Goal: Task Accomplishment & Management: Manage account settings

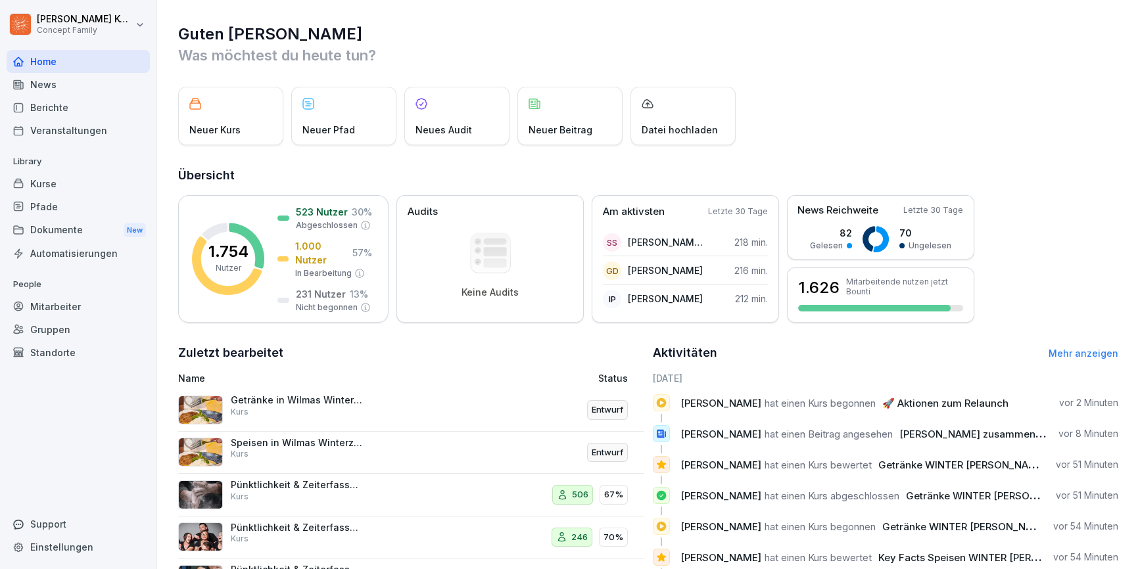
scroll to position [64, 0]
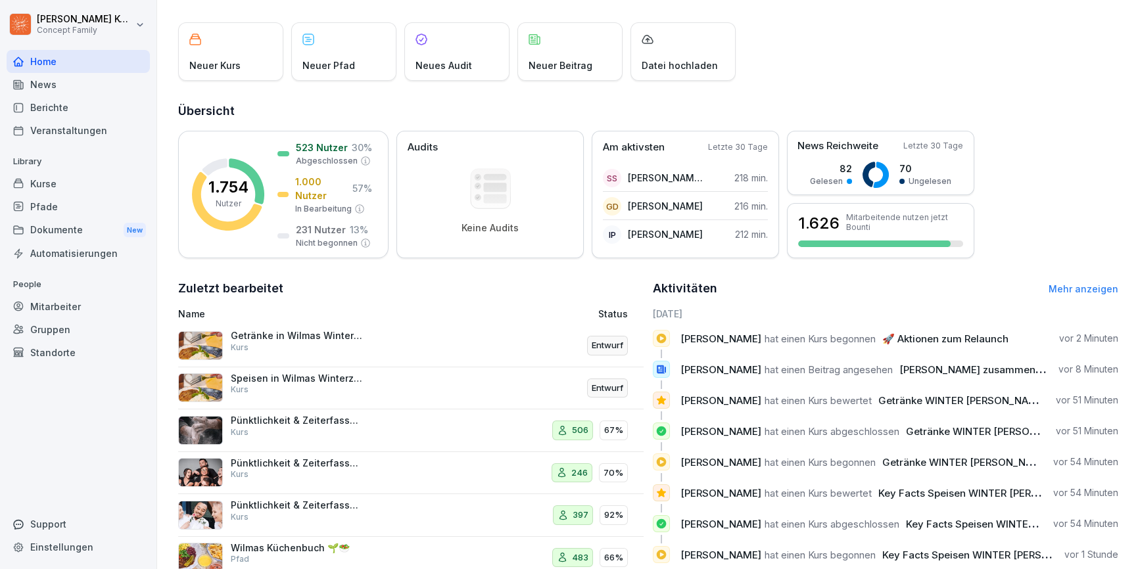
click at [49, 89] on div "News" at bounding box center [78, 84] width 143 height 23
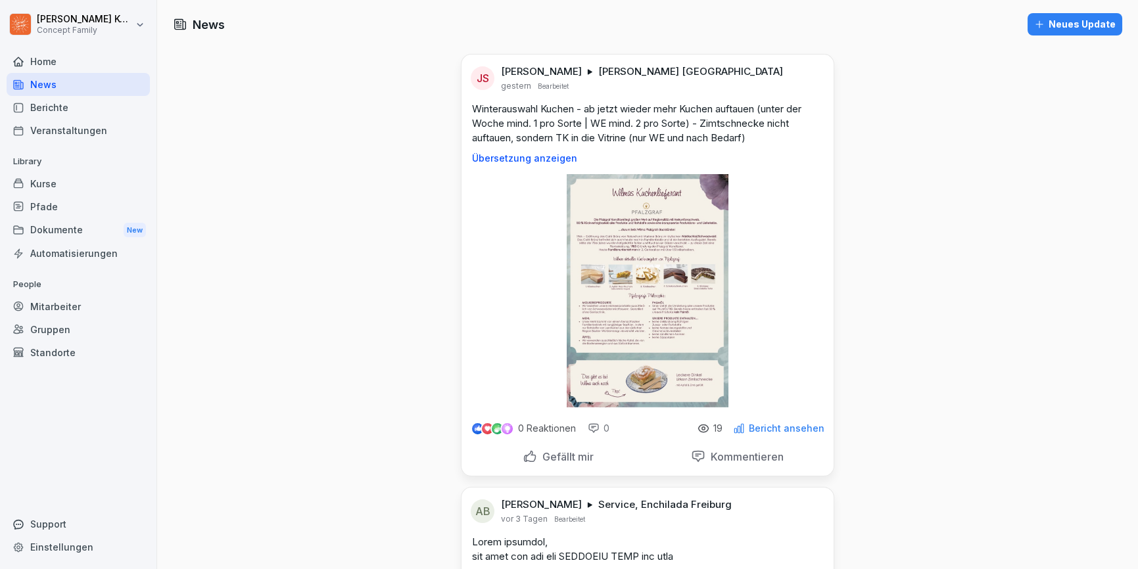
click at [72, 187] on div "Kurse" at bounding box center [78, 183] width 143 height 23
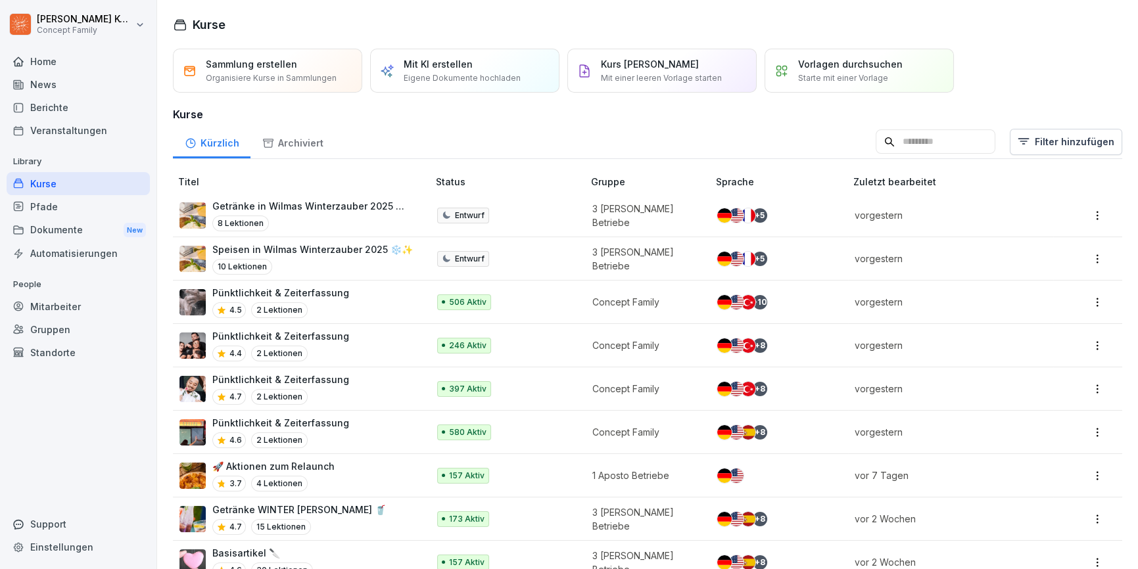
click at [78, 302] on div "Mitarbeiter" at bounding box center [78, 306] width 143 height 23
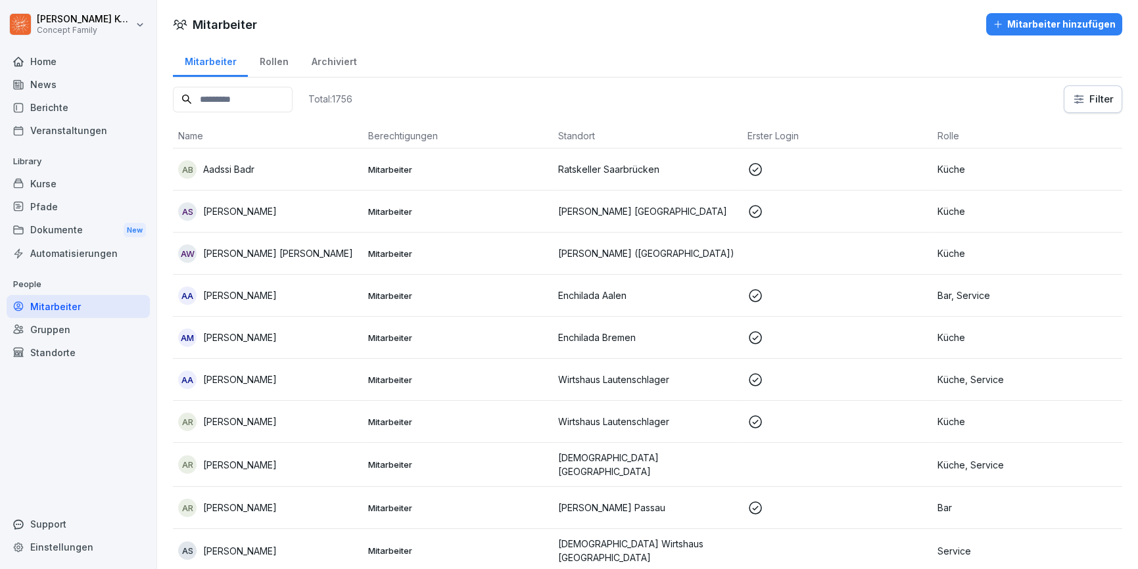
click at [253, 103] on input at bounding box center [233, 100] width 120 height 26
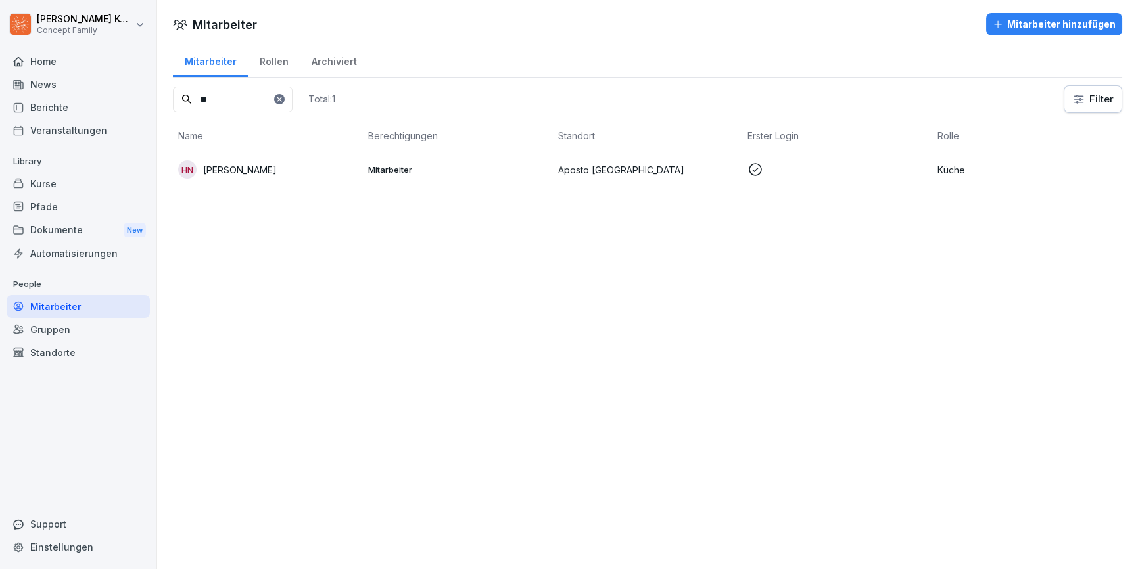
type input "*"
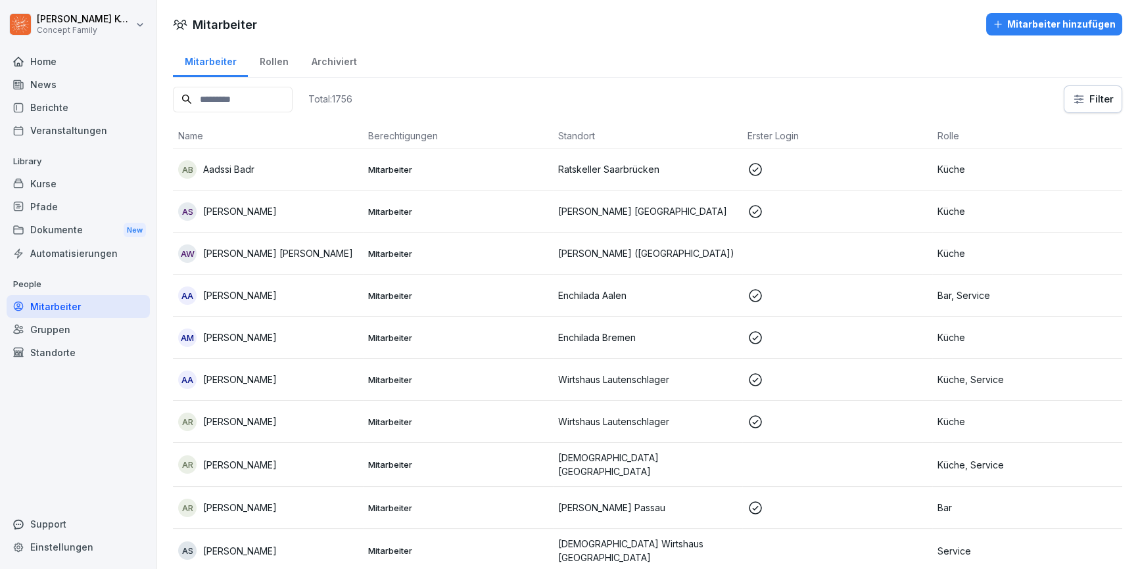
click at [63, 354] on div "Standorte" at bounding box center [78, 352] width 143 height 23
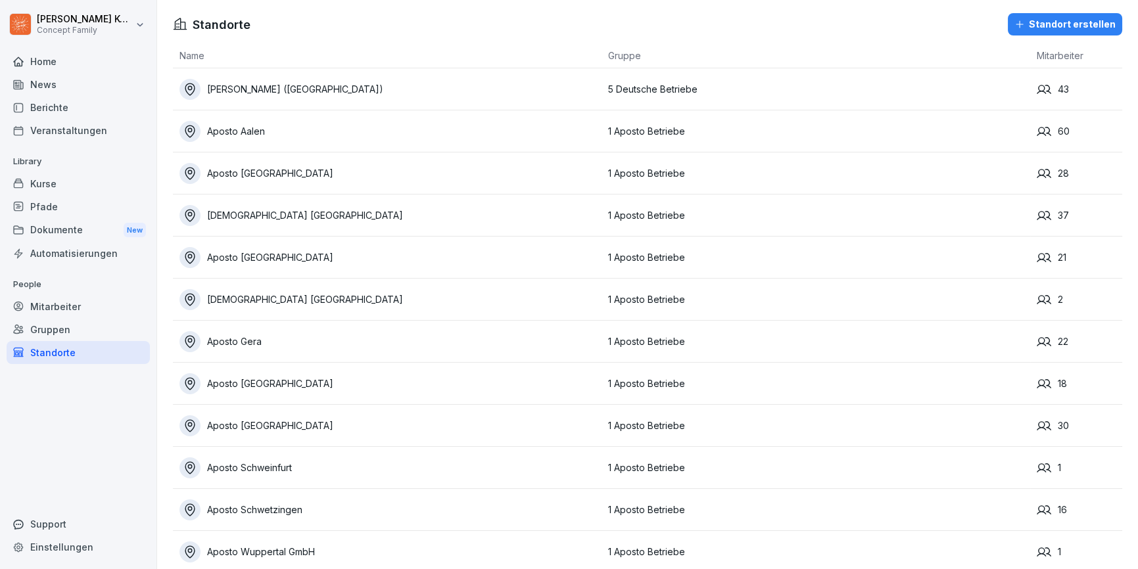
click at [56, 308] on div "Mitarbeiter" at bounding box center [78, 306] width 143 height 23
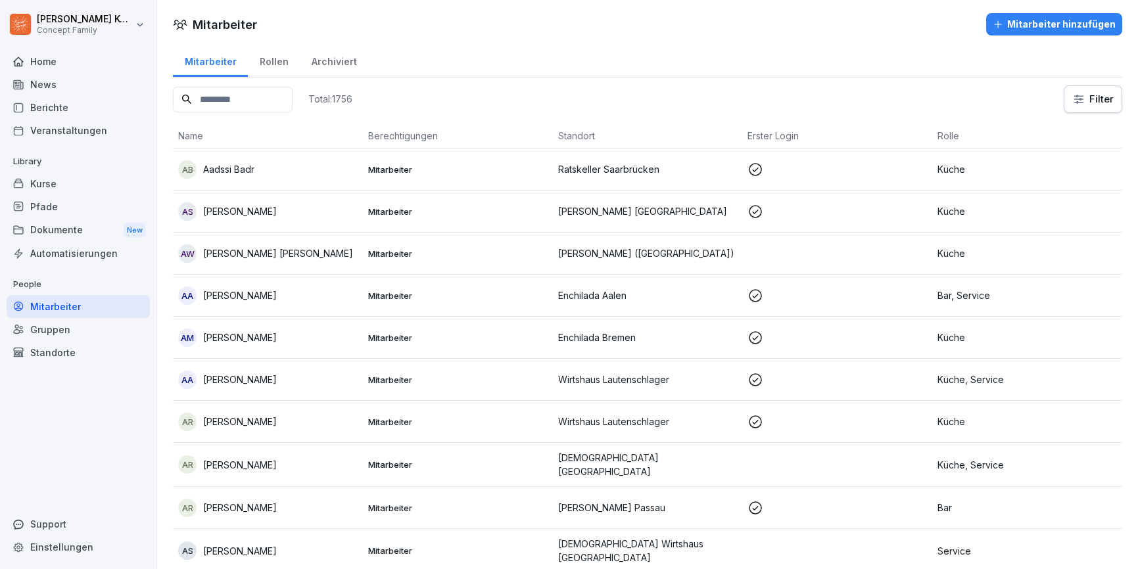
click at [324, 59] on div "Archiviert" at bounding box center [334, 60] width 68 height 34
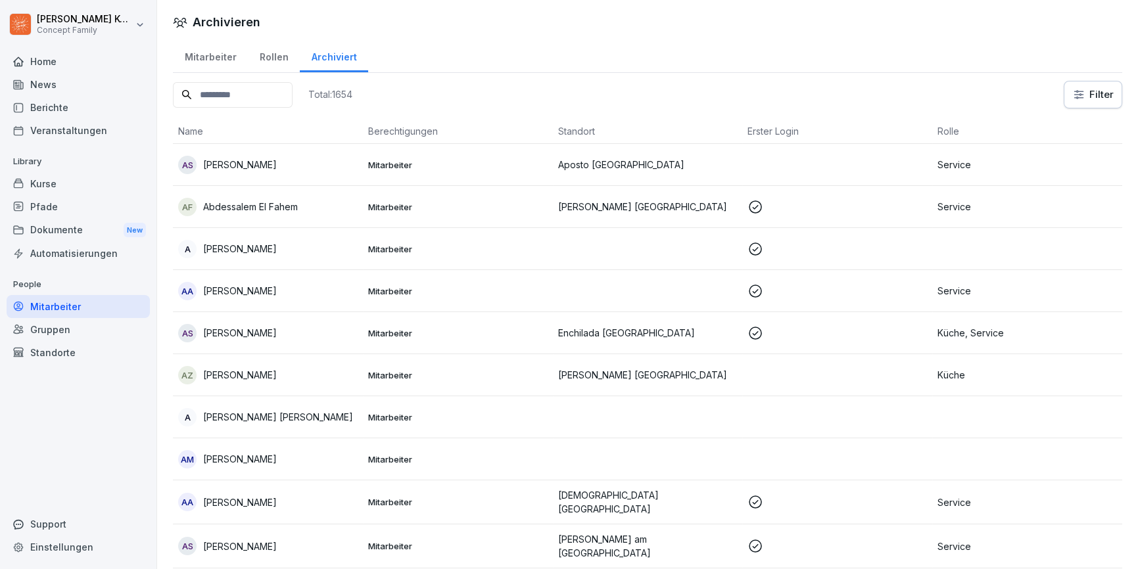
click at [248, 93] on input at bounding box center [233, 95] width 120 height 26
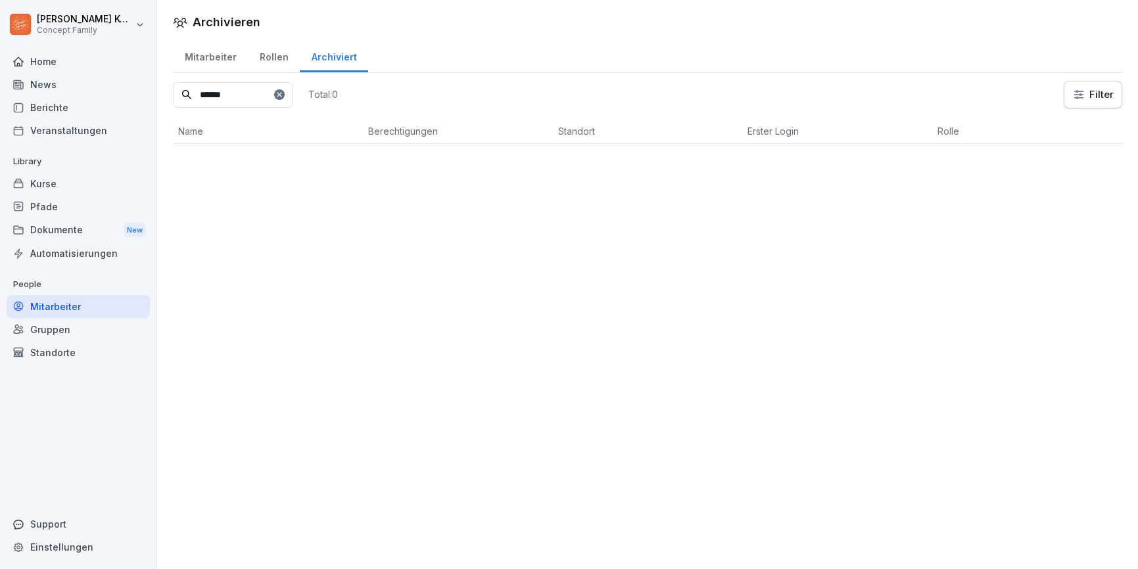
type input "******"
click at [51, 185] on div "Kurse" at bounding box center [78, 183] width 143 height 23
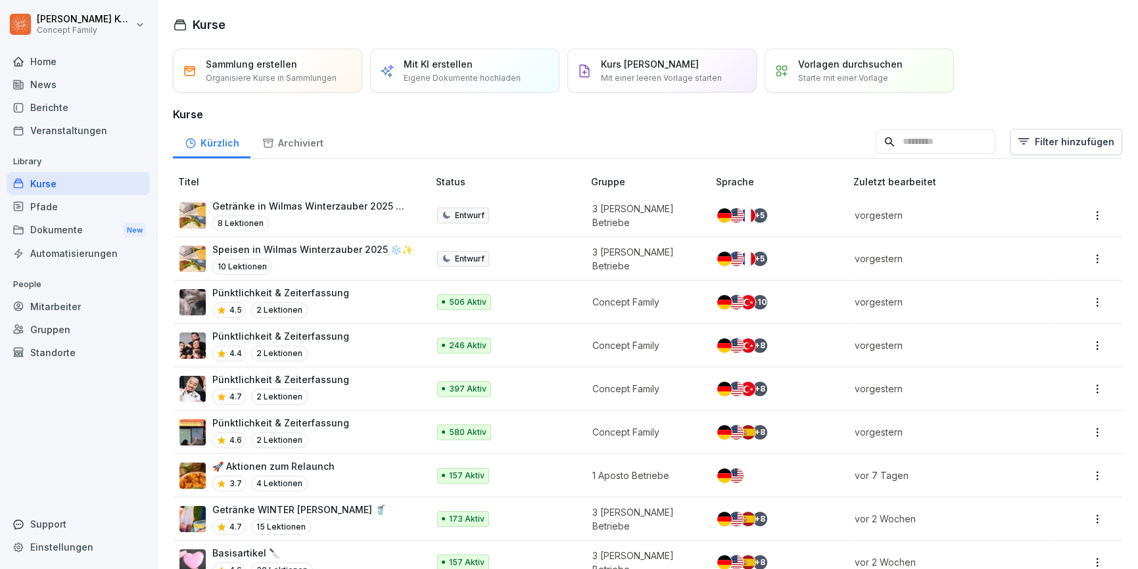
click at [42, 185] on div "Kurse" at bounding box center [78, 183] width 143 height 23
click at [933, 137] on input at bounding box center [936, 142] width 120 height 25
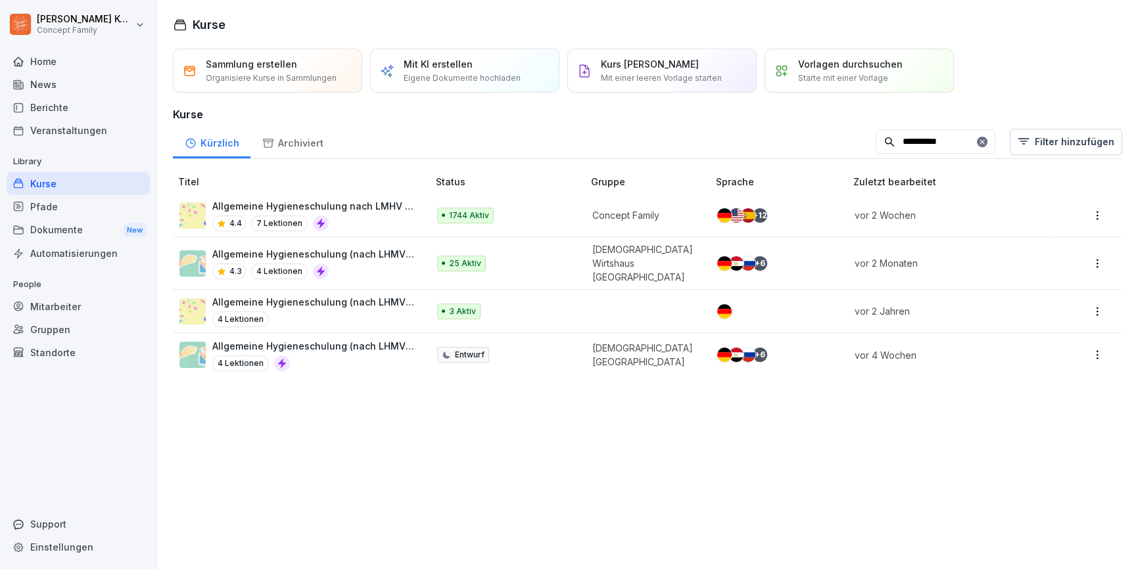
type input "**********"
click at [369, 216] on div "4.4 7 Lektionen" at bounding box center [313, 224] width 202 height 16
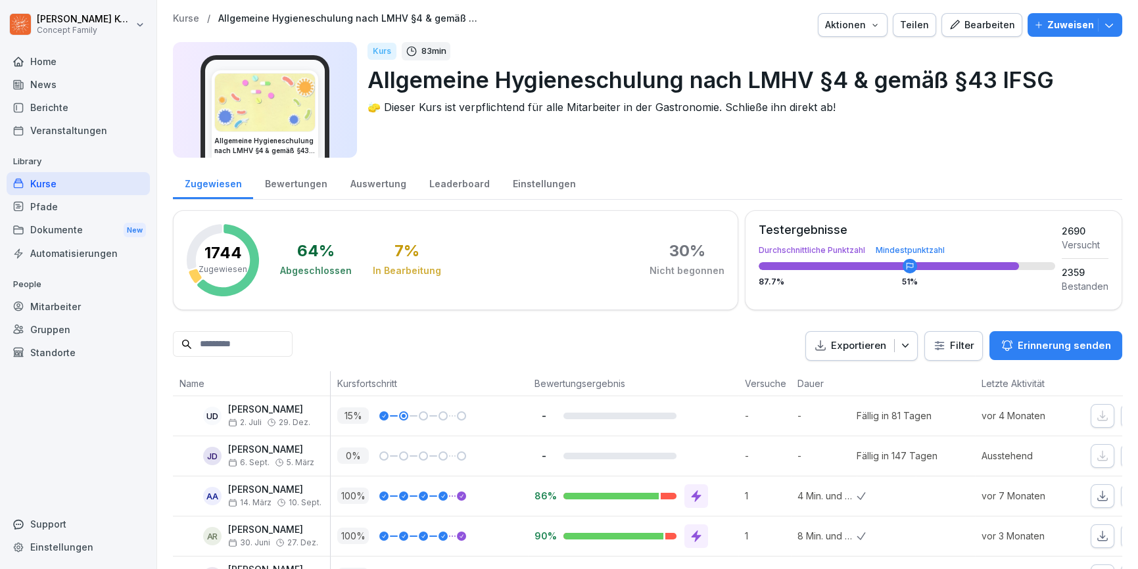
click at [534, 191] on div "Einstellungen" at bounding box center [544, 183] width 86 height 34
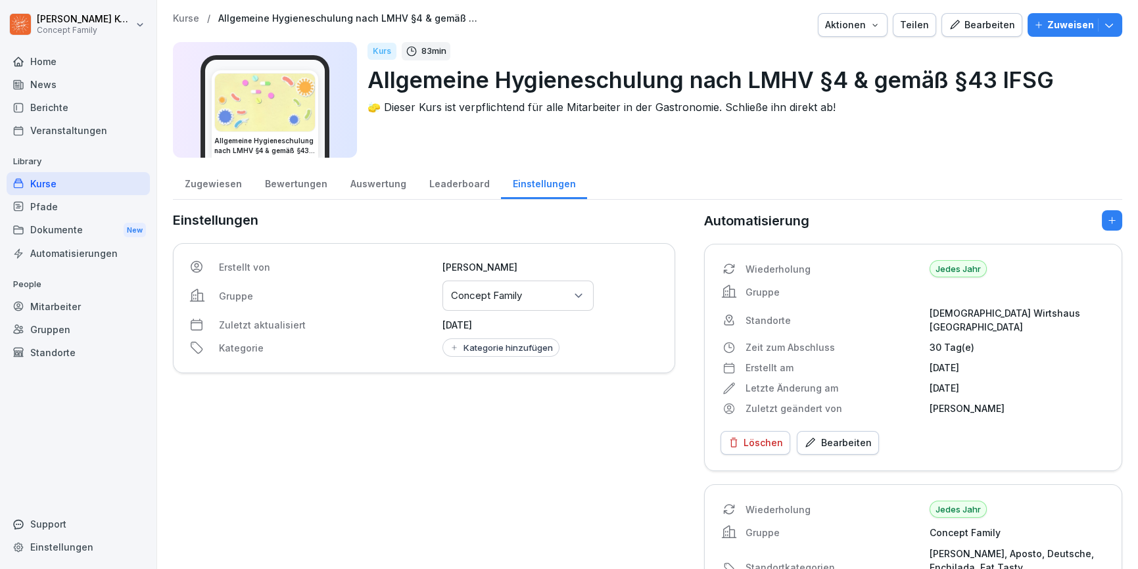
scroll to position [101, 0]
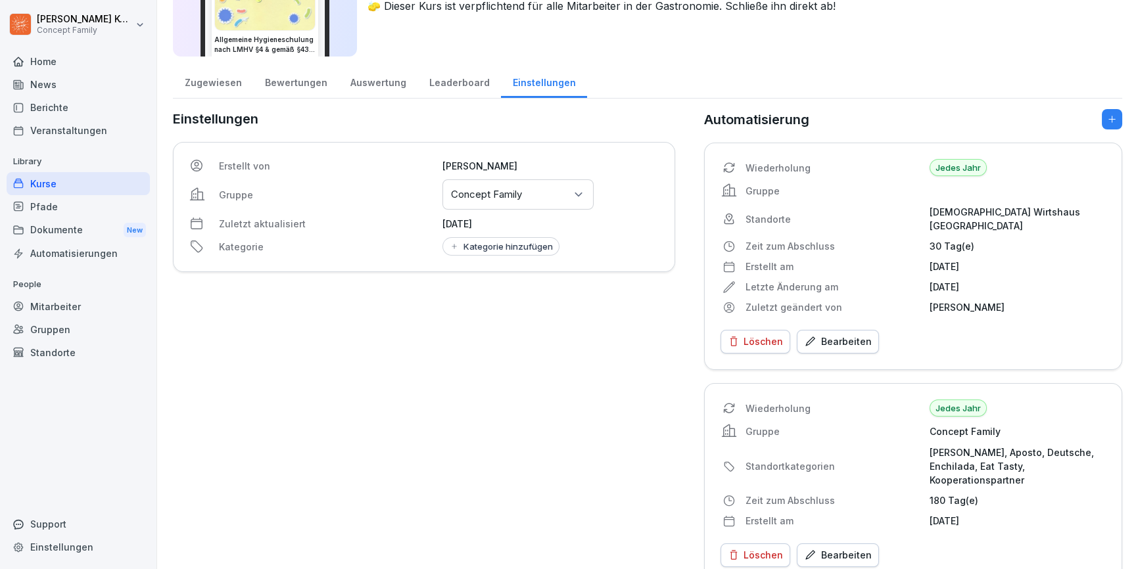
click at [846, 548] on div "Bearbeiten" at bounding box center [838, 555] width 68 height 14
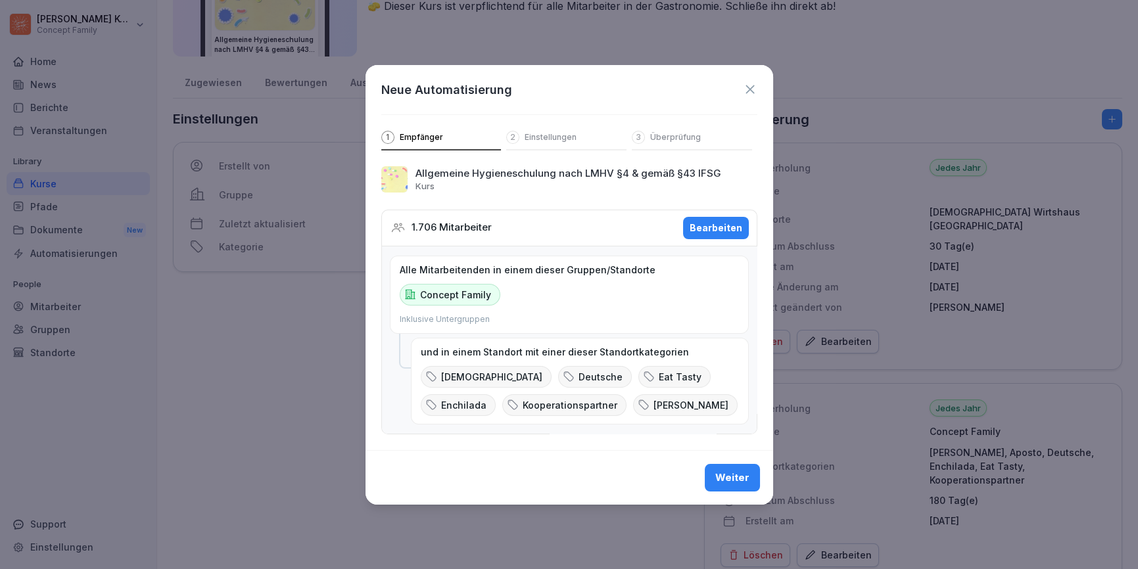
click at [543, 138] on p "Einstellungen" at bounding box center [551, 137] width 52 height 11
click at [729, 478] on div "Weiter" at bounding box center [732, 478] width 34 height 14
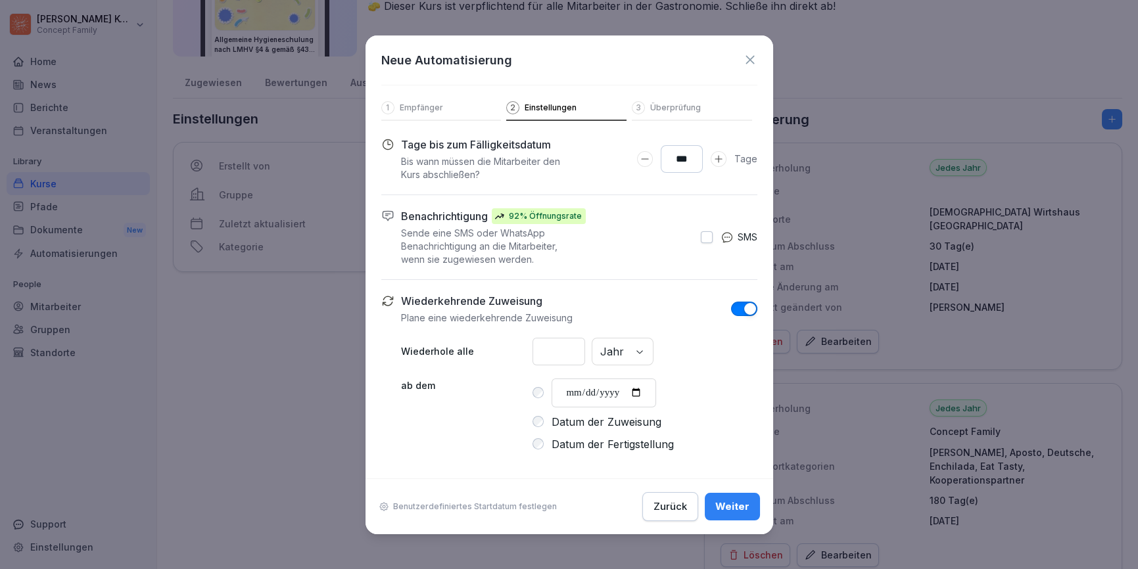
click at [686, 153] on input "***" at bounding box center [682, 159] width 42 height 28
type input "**"
click at [747, 506] on div "Weiter" at bounding box center [732, 507] width 34 height 14
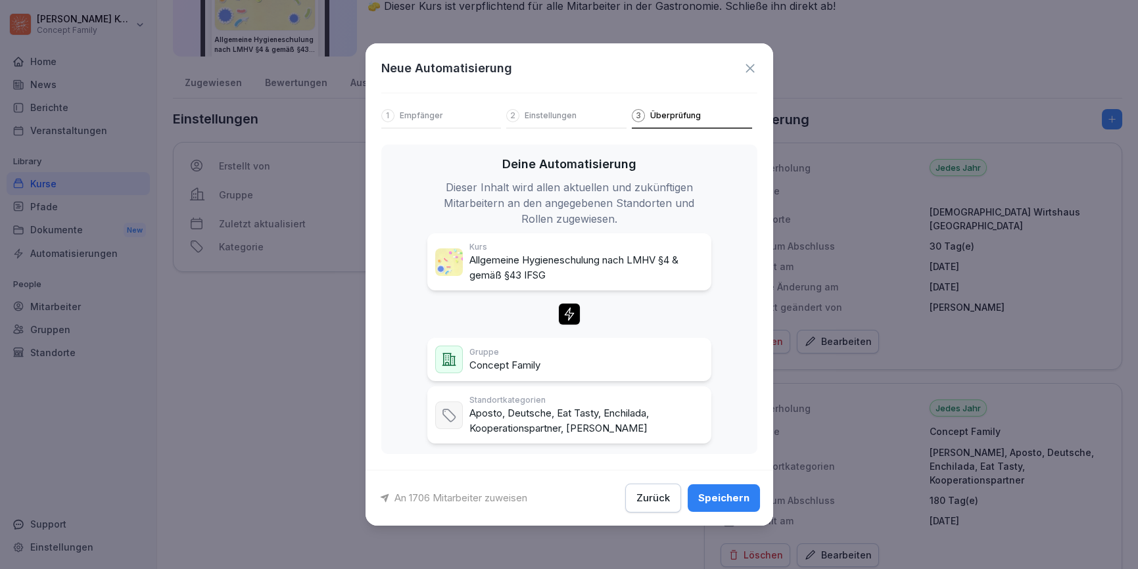
click at [736, 507] on button "Speichern" at bounding box center [724, 498] width 72 height 28
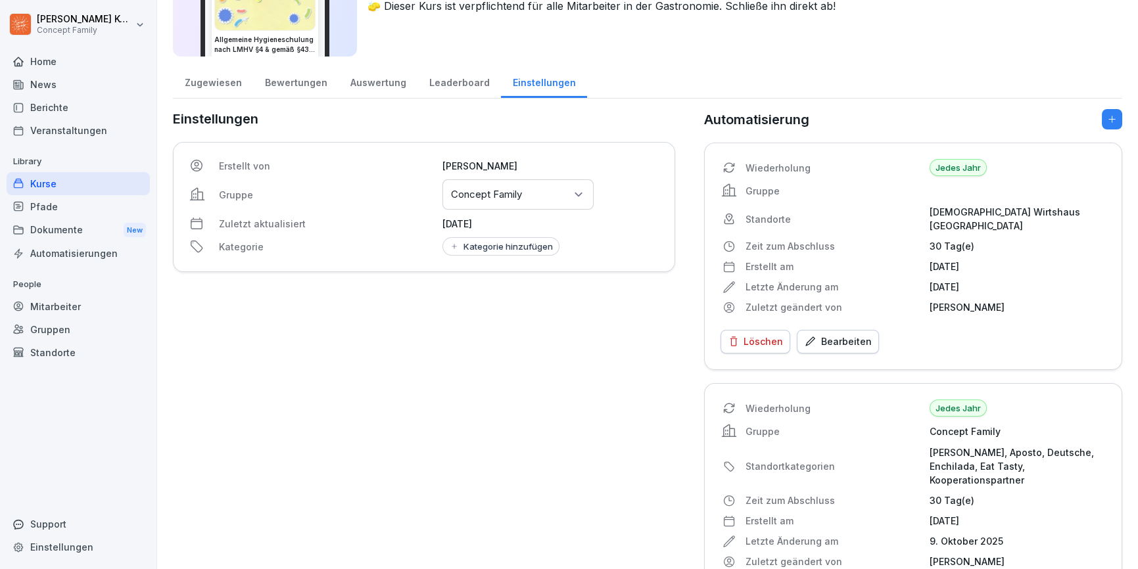
click at [484, 250] on div "Kategorie hinzufügen" at bounding box center [501, 246] width 104 height 11
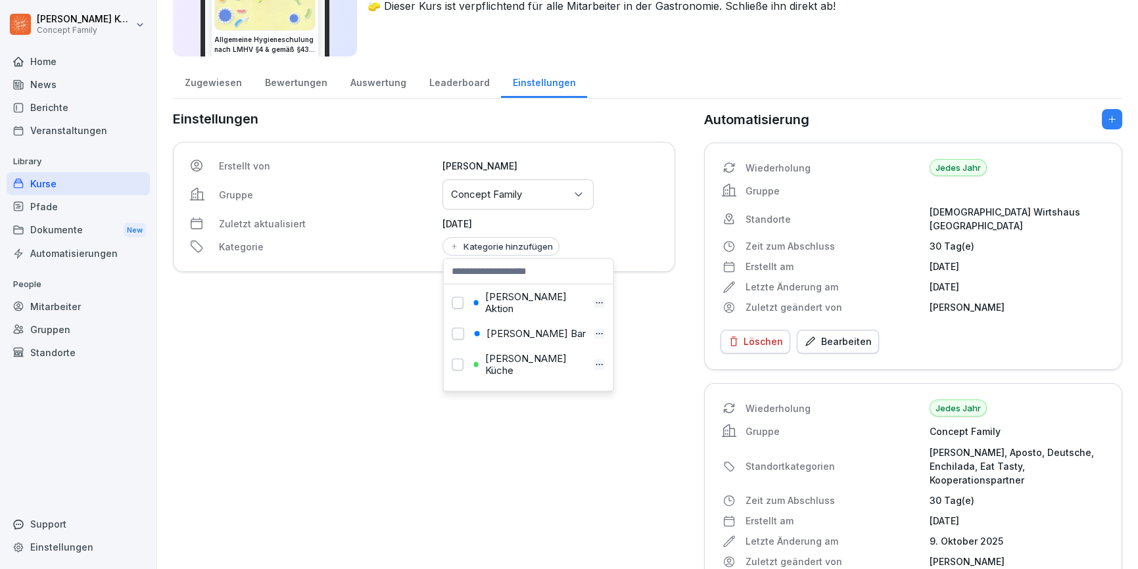
scroll to position [559, 0]
click at [256, 309] on div "Einstellungen Erstellt von Shirlin Maar Gruppe Gruppen oder Standorte auswählen…" at bounding box center [424, 366] width 502 height 515
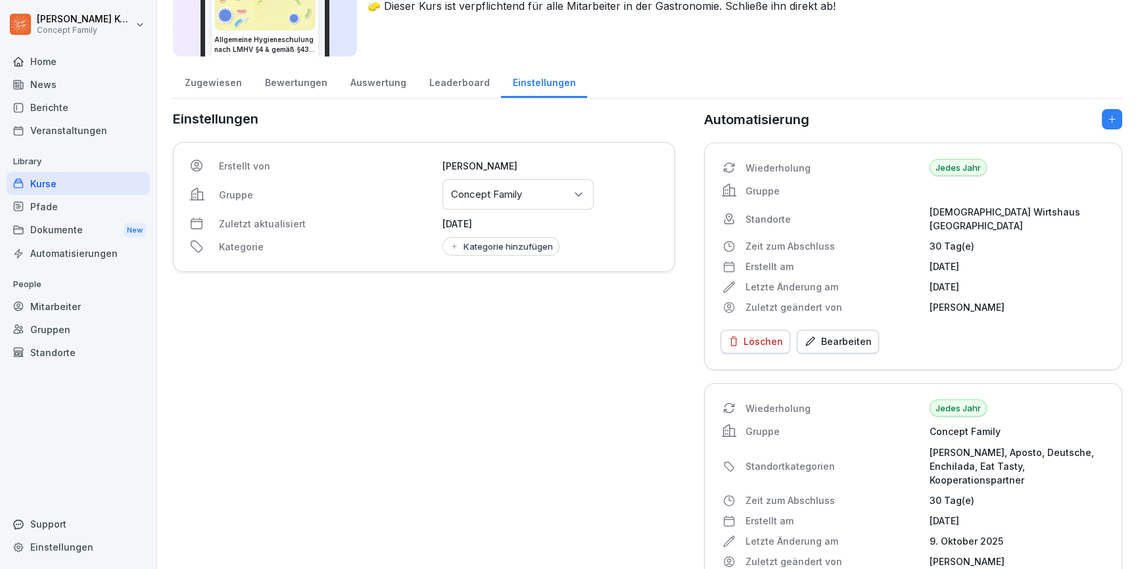
click at [42, 179] on div "Kurse" at bounding box center [78, 183] width 143 height 23
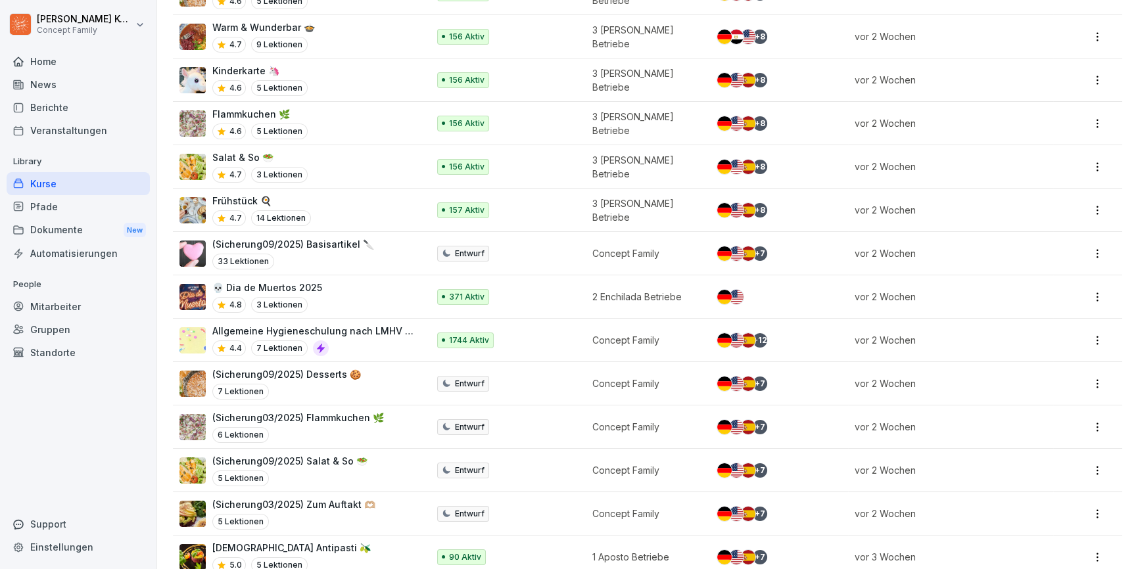
scroll to position [699, 0]
click at [329, 289] on div "💀 Dia de Muertos 2025 4.8 3 Lektionen" at bounding box center [296, 297] width 235 height 32
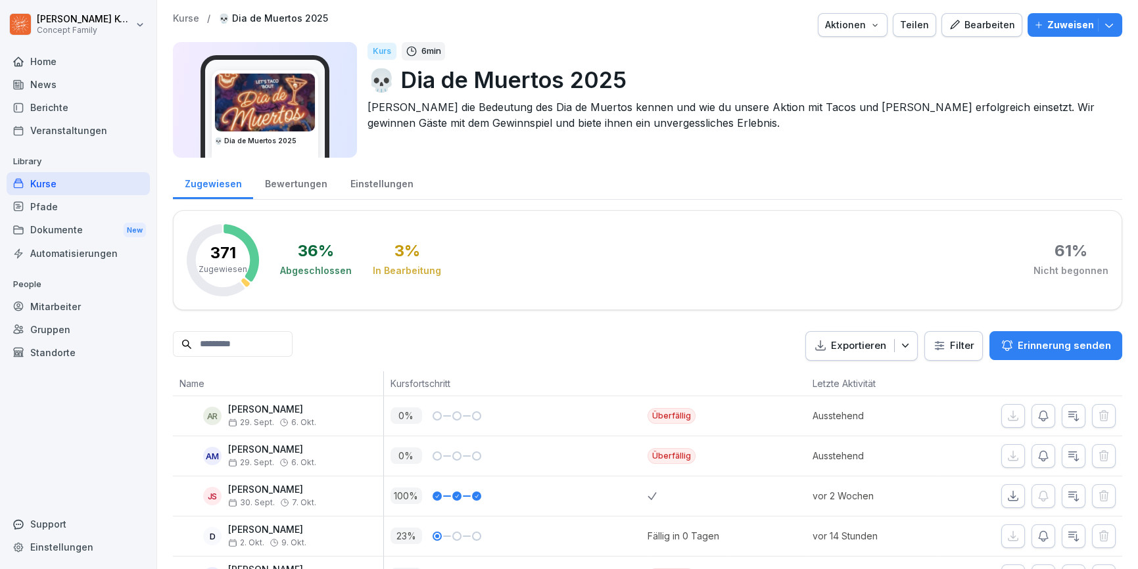
click at [298, 188] on div "Bewertungen" at bounding box center [295, 183] width 85 height 34
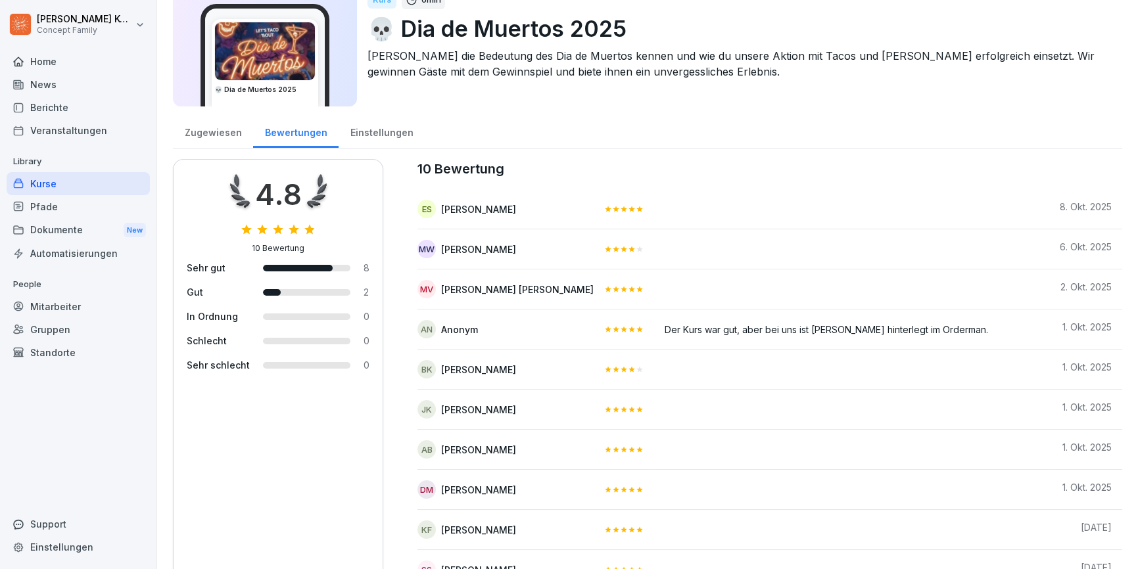
scroll to position [84, 0]
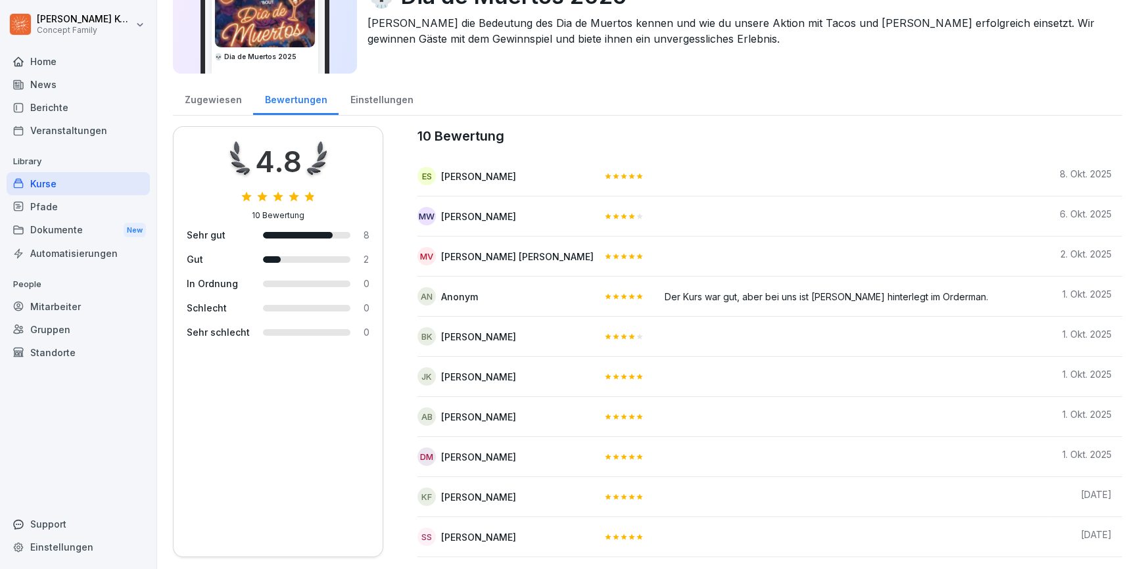
click at [62, 310] on div "Mitarbeiter" at bounding box center [78, 306] width 143 height 23
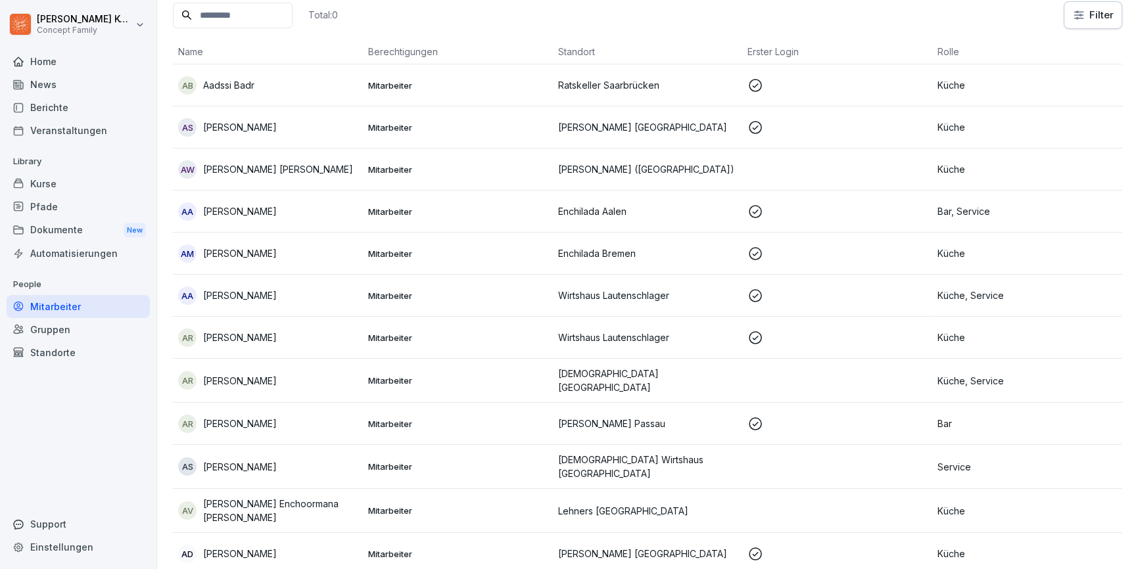
scroll to position [13, 0]
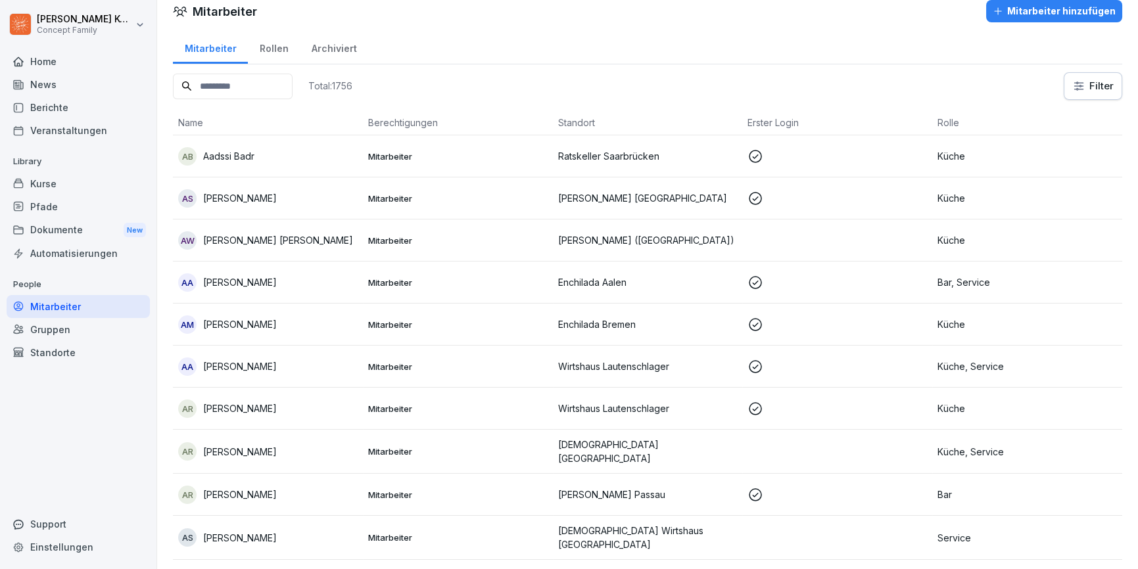
click at [230, 88] on input at bounding box center [233, 87] width 120 height 26
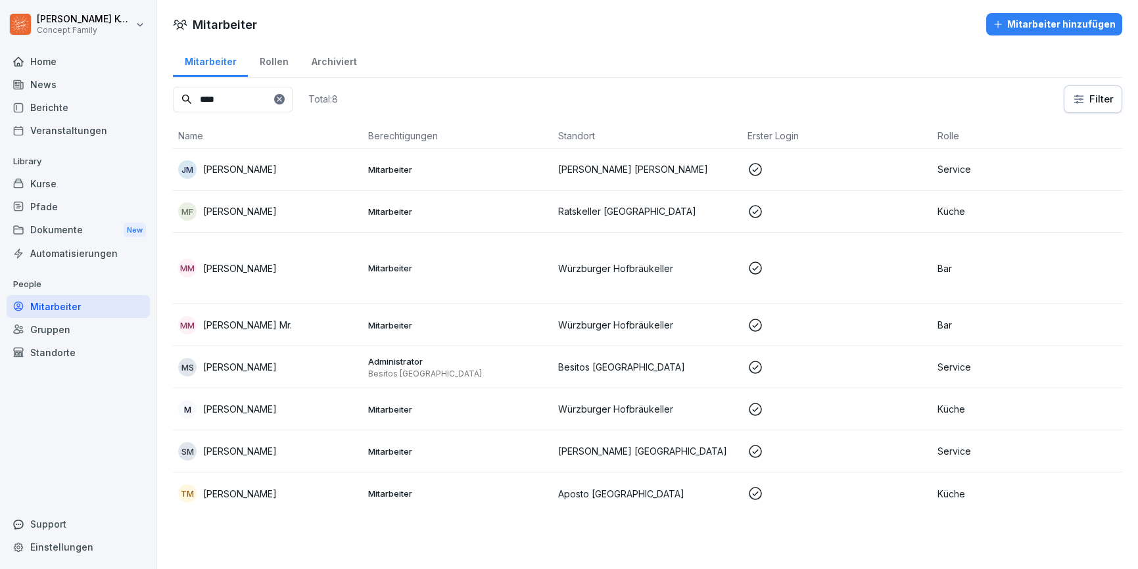
click at [292, 265] on div "MM Matthias Meißner" at bounding box center [267, 268] width 179 height 18
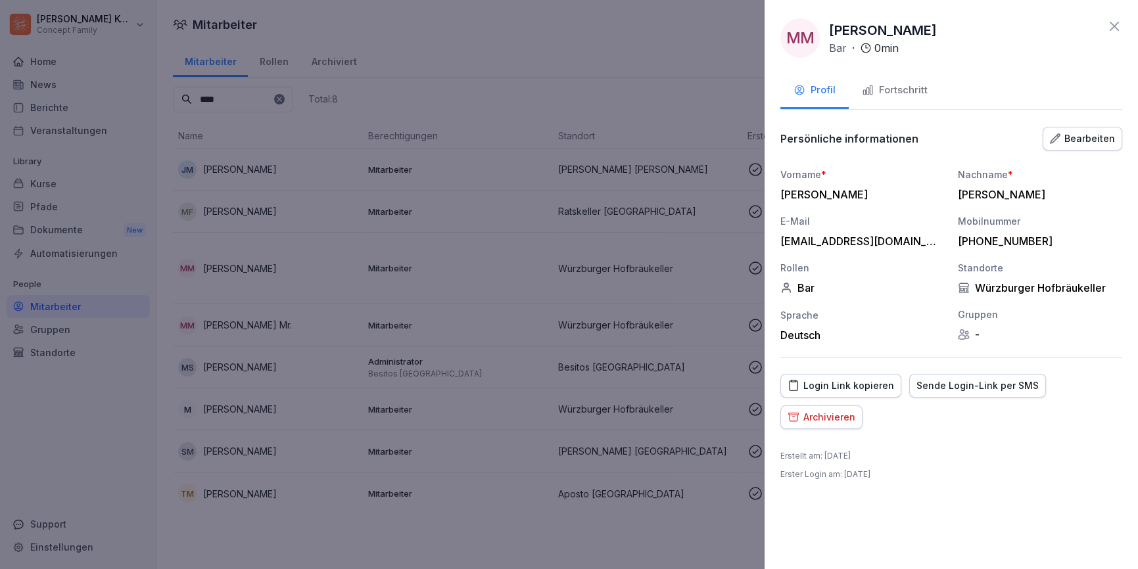
click at [888, 87] on div "Fortschritt" at bounding box center [895, 90] width 66 height 15
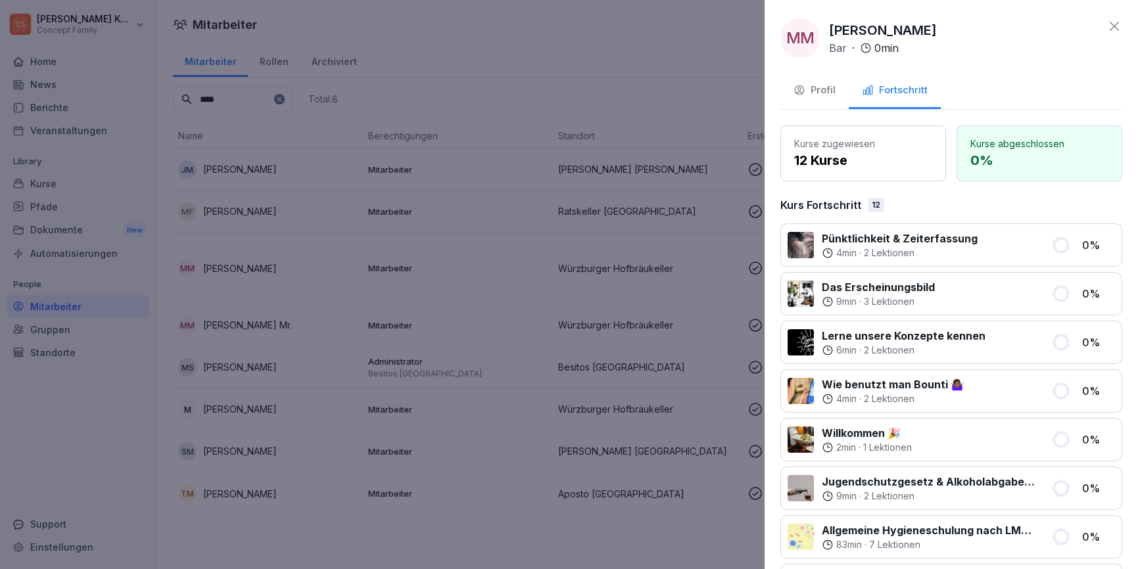
click at [830, 96] on div "Profil" at bounding box center [814, 90] width 42 height 15
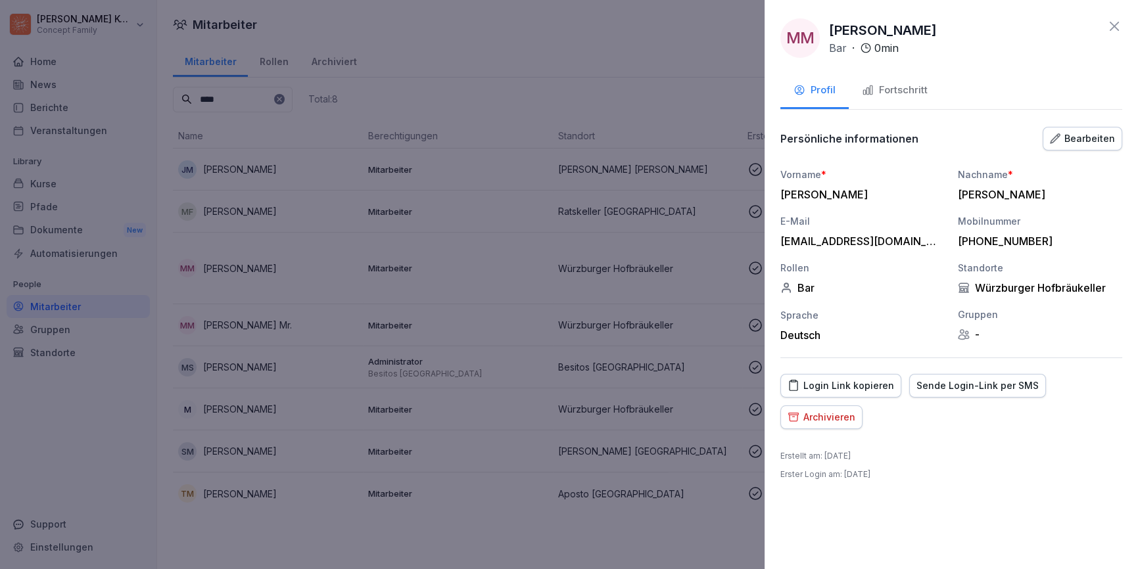
click at [904, 91] on div "Fortschritt" at bounding box center [895, 90] width 66 height 15
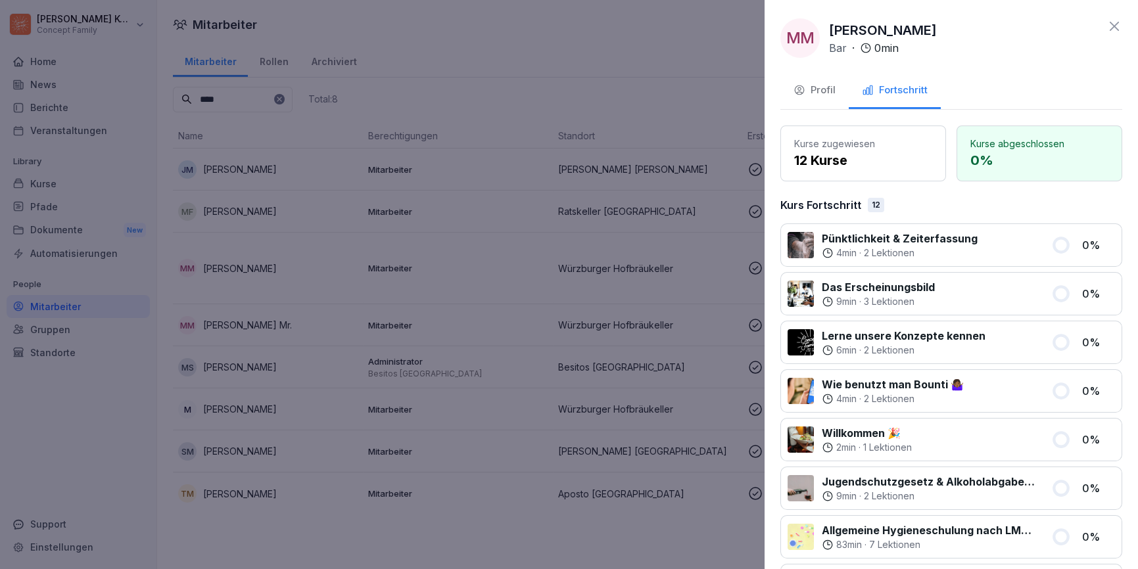
click at [836, 94] on button "Profil" at bounding box center [814, 91] width 68 height 35
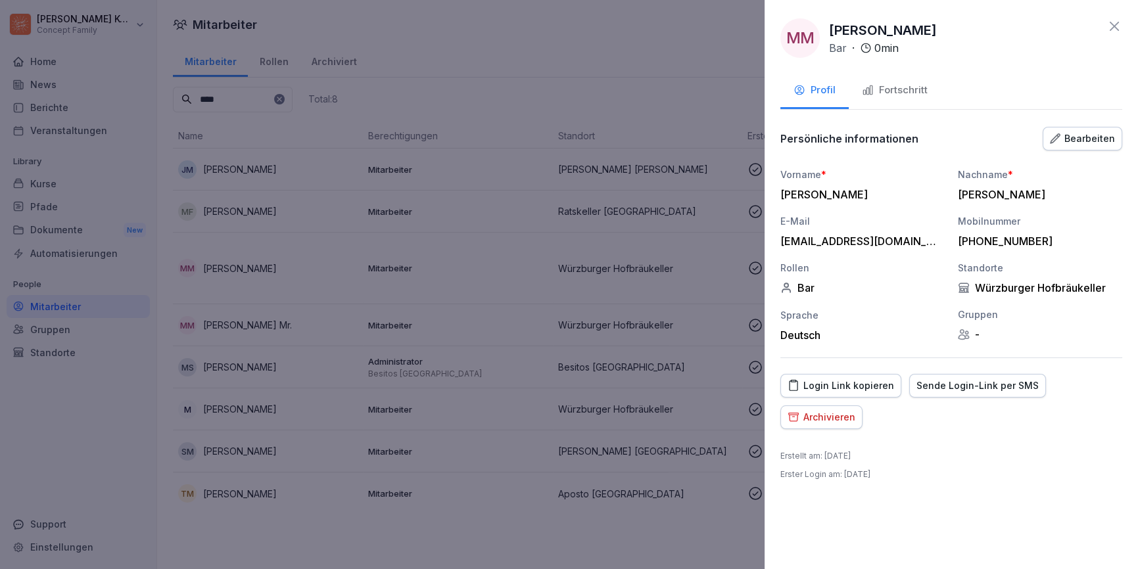
click at [887, 388] on div "Login Link kopieren" at bounding box center [841, 386] width 106 height 14
click at [901, 92] on div "Fortschritt" at bounding box center [895, 90] width 66 height 15
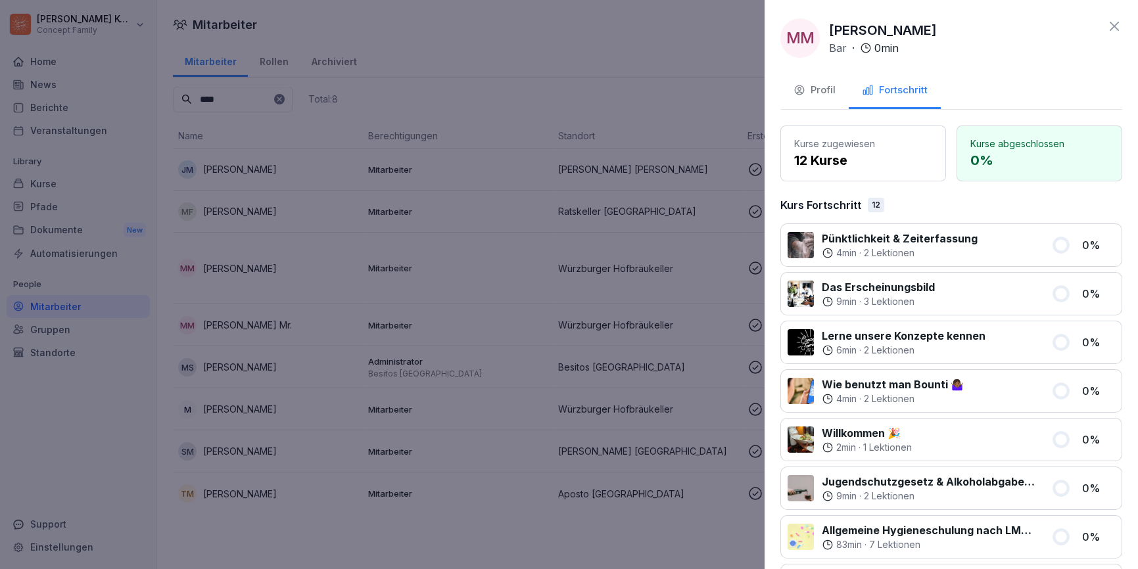
click at [827, 93] on div "Profil" at bounding box center [814, 90] width 42 height 15
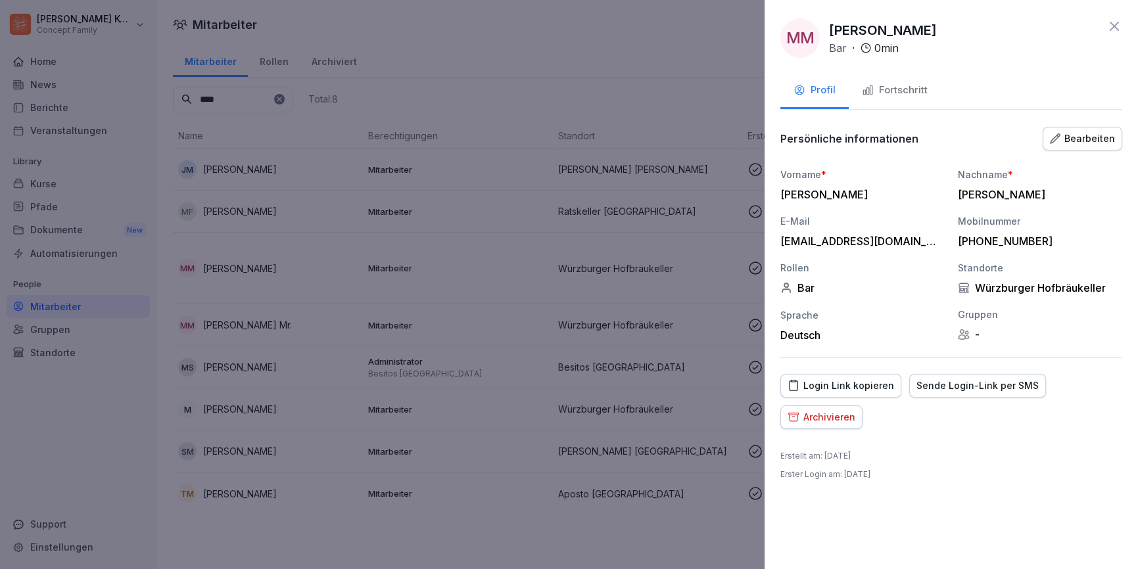
click at [878, 92] on div "Fortschritt" at bounding box center [895, 90] width 66 height 15
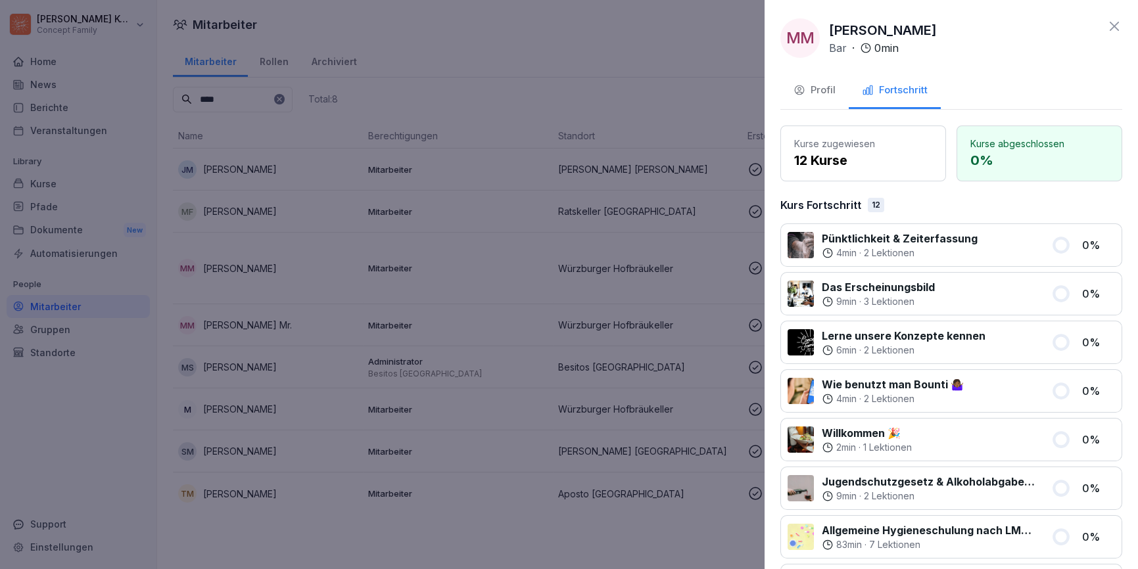
click at [805, 92] on div "Profil" at bounding box center [814, 90] width 42 height 15
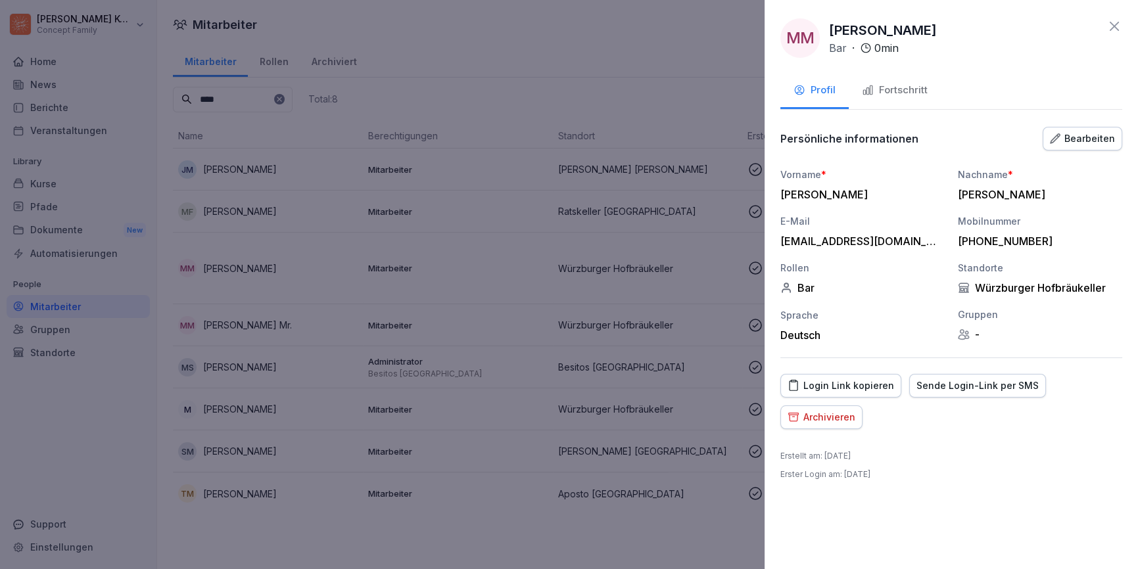
click at [1110, 27] on icon at bounding box center [1114, 26] width 16 height 16
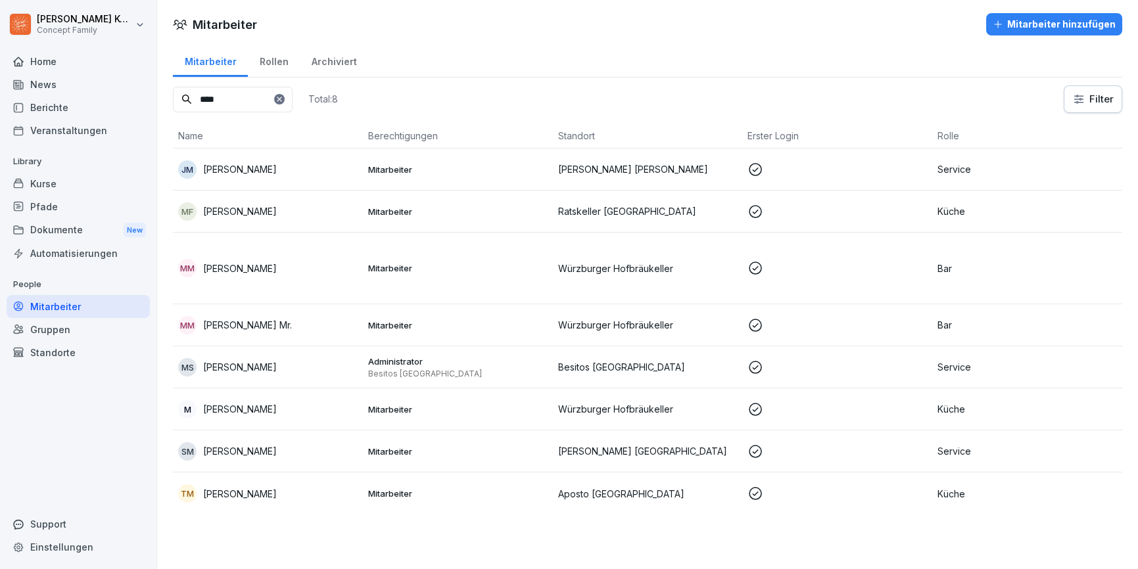
click at [268, 106] on input "****" at bounding box center [233, 100] width 120 height 26
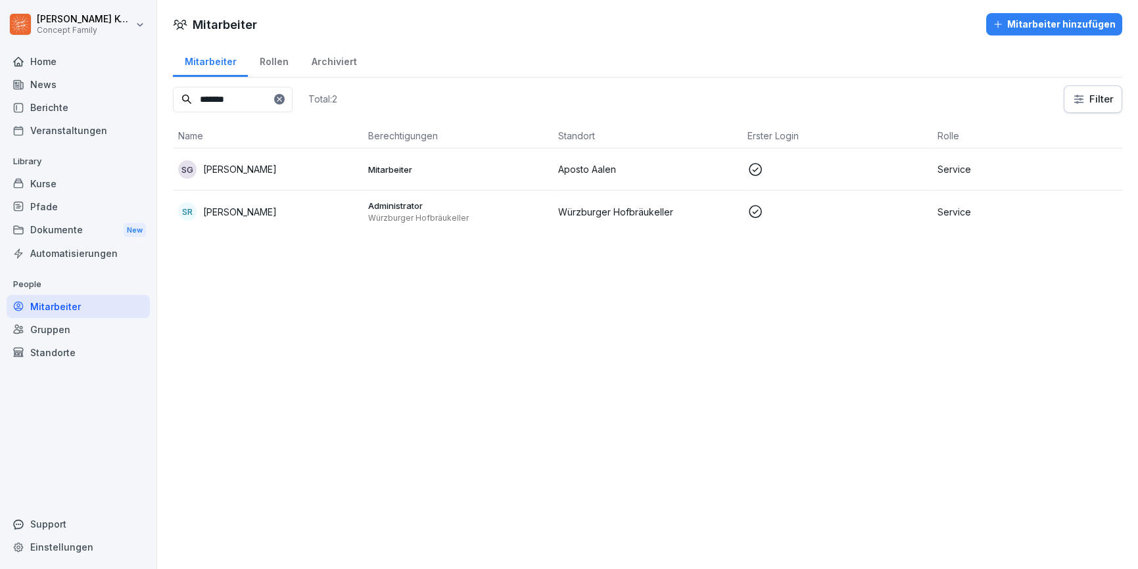
type input "*******"
click at [308, 199] on td "SR Sabrina Ritter" at bounding box center [268, 212] width 190 height 42
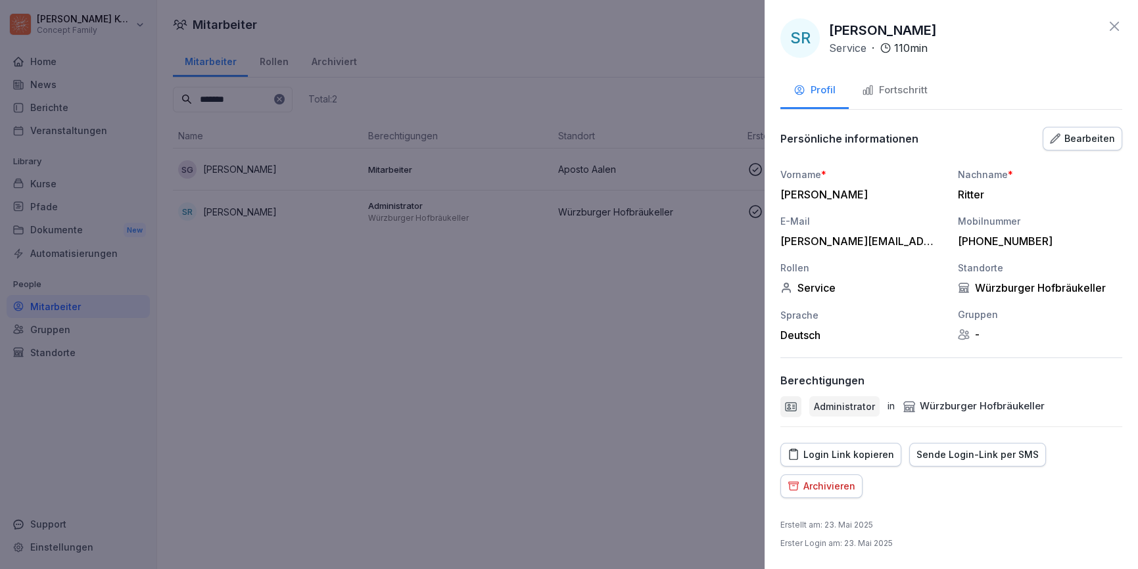
click at [1114, 27] on icon at bounding box center [1114, 26] width 16 height 16
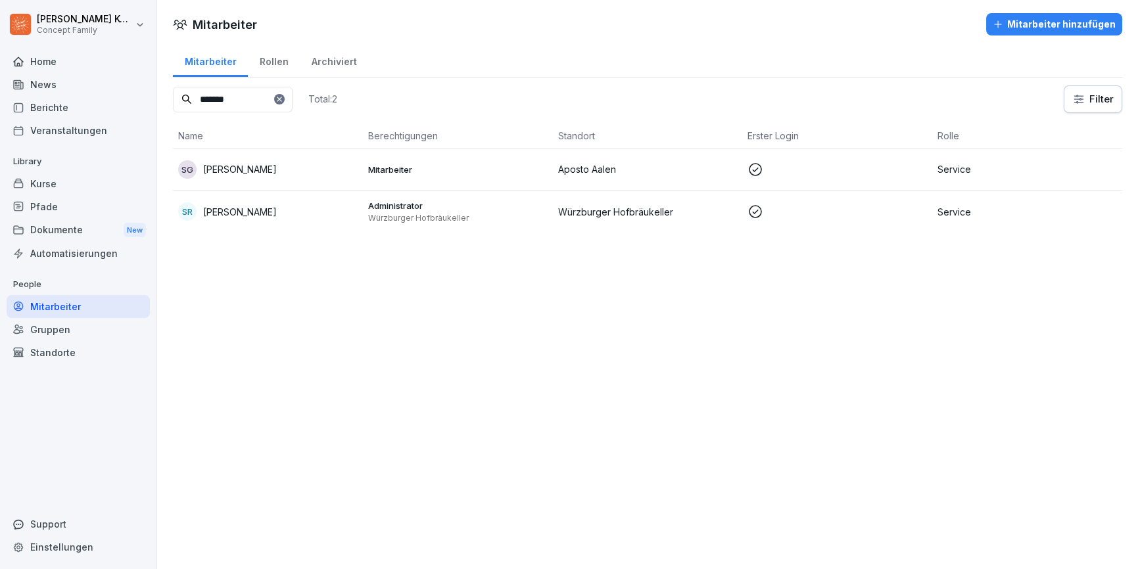
drag, startPoint x: 289, startPoint y: 100, endPoint x: 241, endPoint y: 103, distance: 48.7
click at [283, 100] on icon at bounding box center [279, 99] width 8 height 8
click at [241, 103] on input at bounding box center [233, 100] width 120 height 26
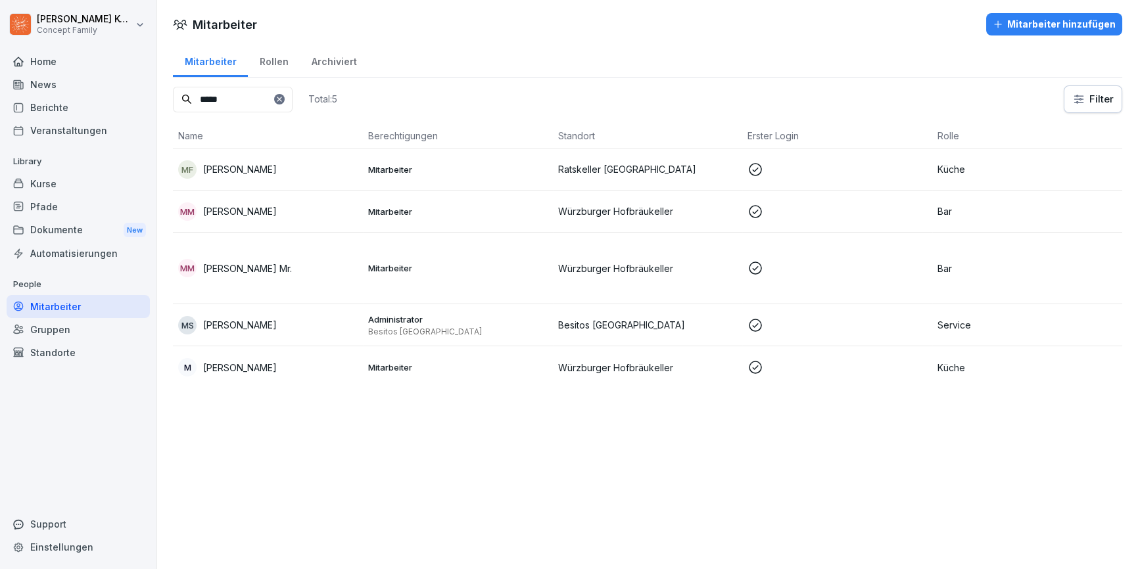
type input "*****"
click at [279, 210] on div "MM Matthias Meißner" at bounding box center [267, 211] width 179 height 18
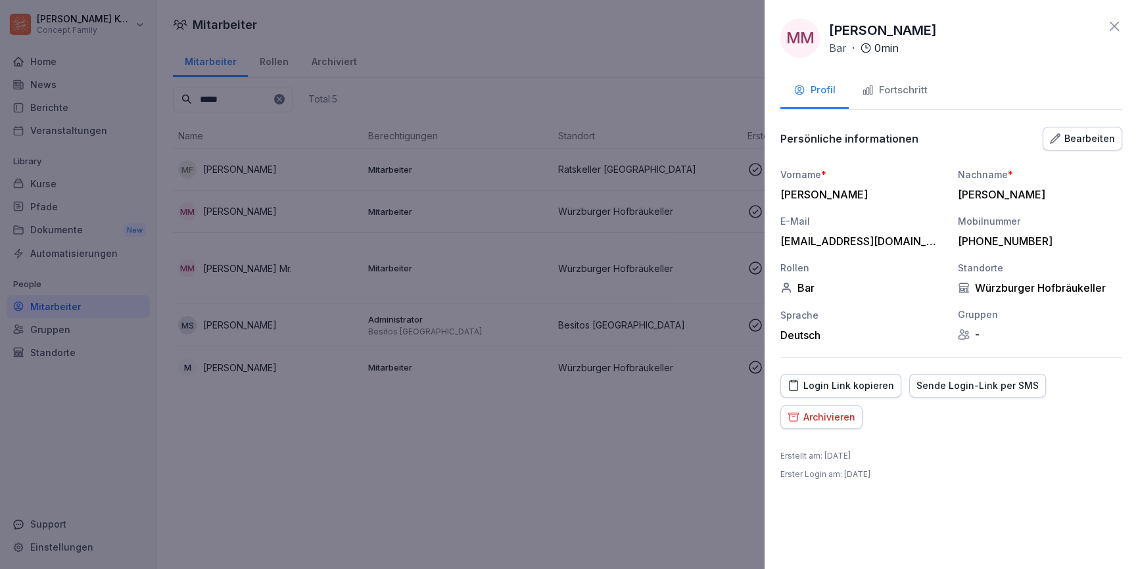
click at [344, 276] on div at bounding box center [569, 284] width 1138 height 569
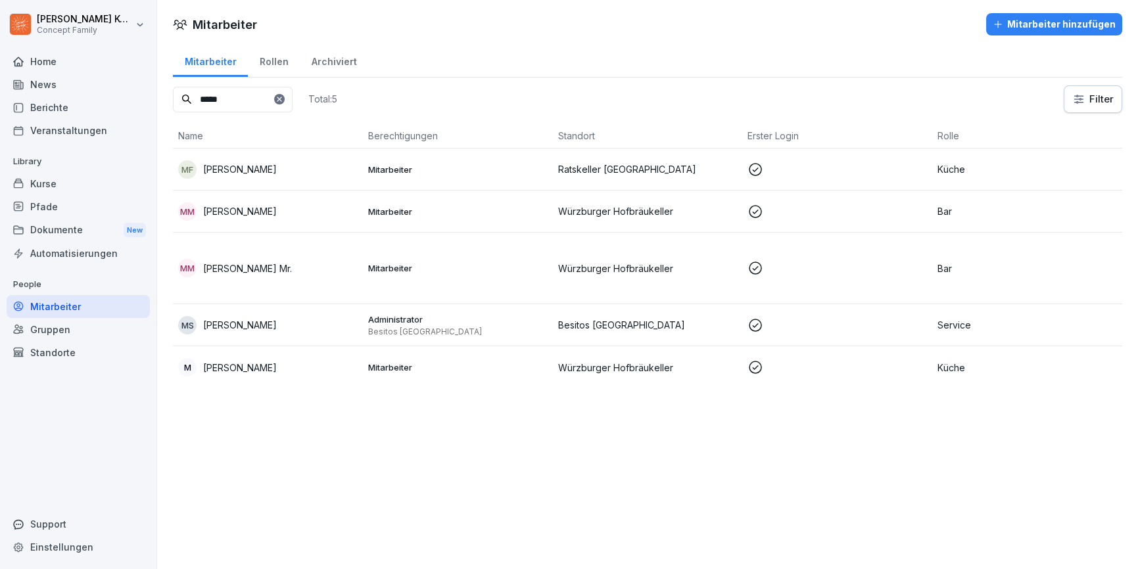
click at [302, 267] on div "MM Matthias Mr." at bounding box center [267, 268] width 179 height 18
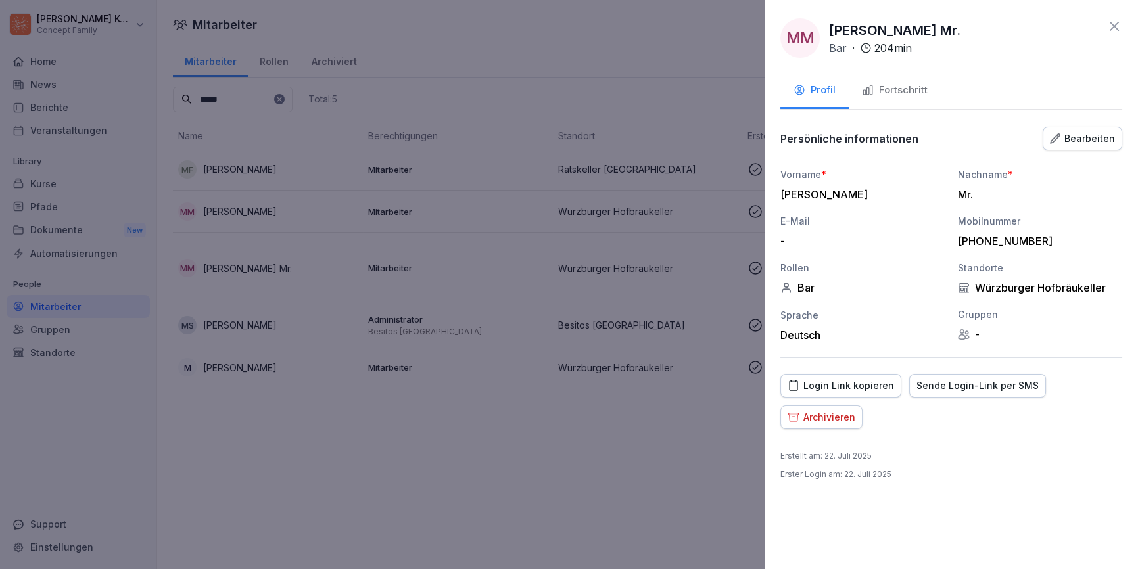
click at [908, 88] on div "Fortschritt" at bounding box center [895, 90] width 66 height 15
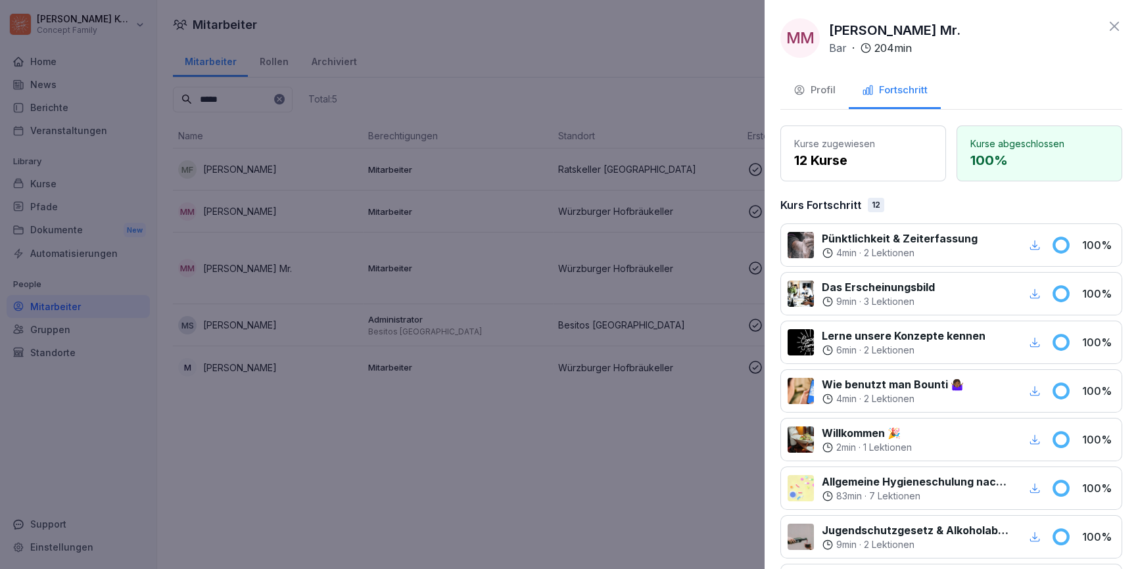
click at [828, 97] on div "Profil" at bounding box center [814, 90] width 42 height 15
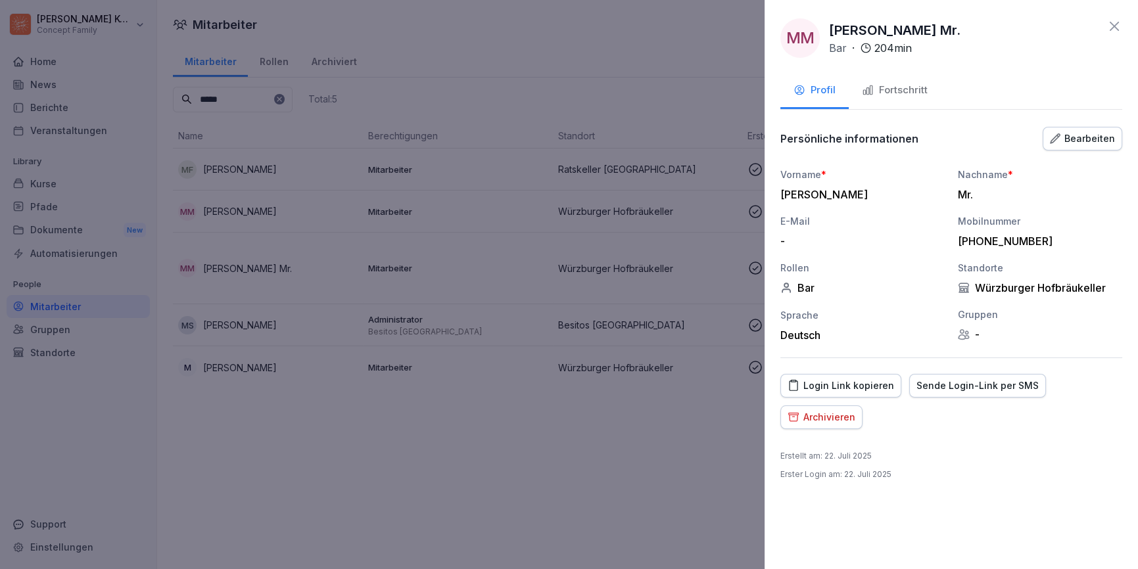
click at [346, 441] on div at bounding box center [569, 284] width 1138 height 569
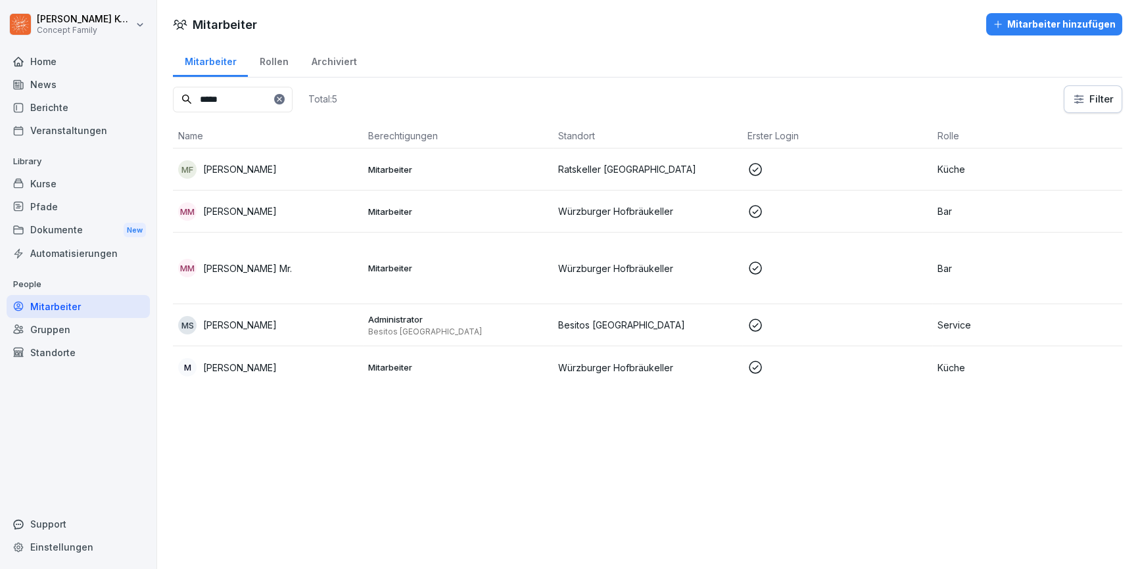
click at [584, 285] on td "Würzburger Hofbräukeller" at bounding box center [648, 269] width 190 height 72
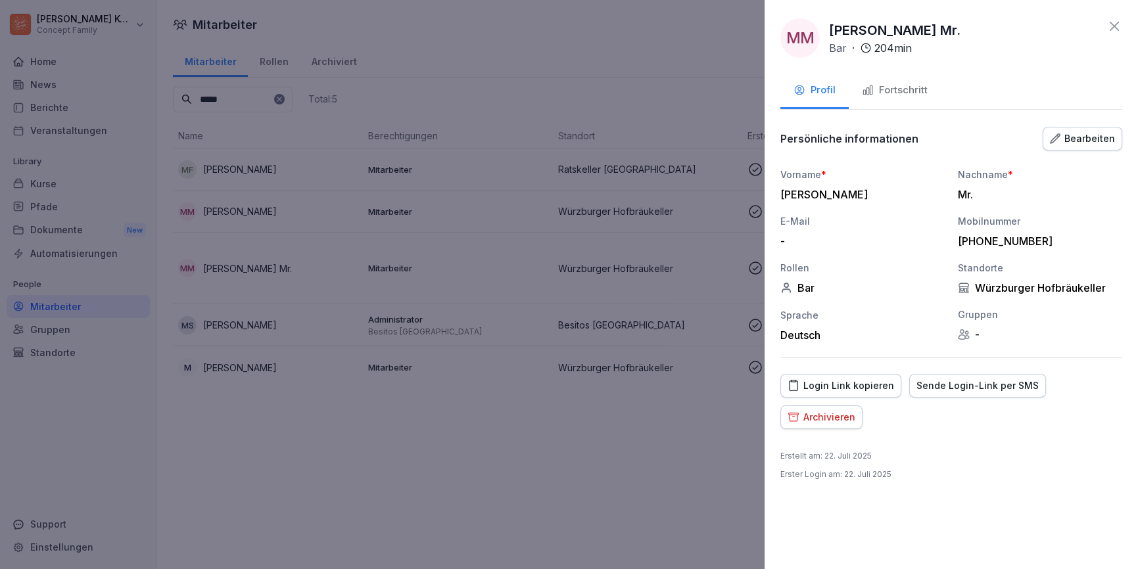
click at [890, 94] on div "Fortschritt" at bounding box center [895, 90] width 66 height 15
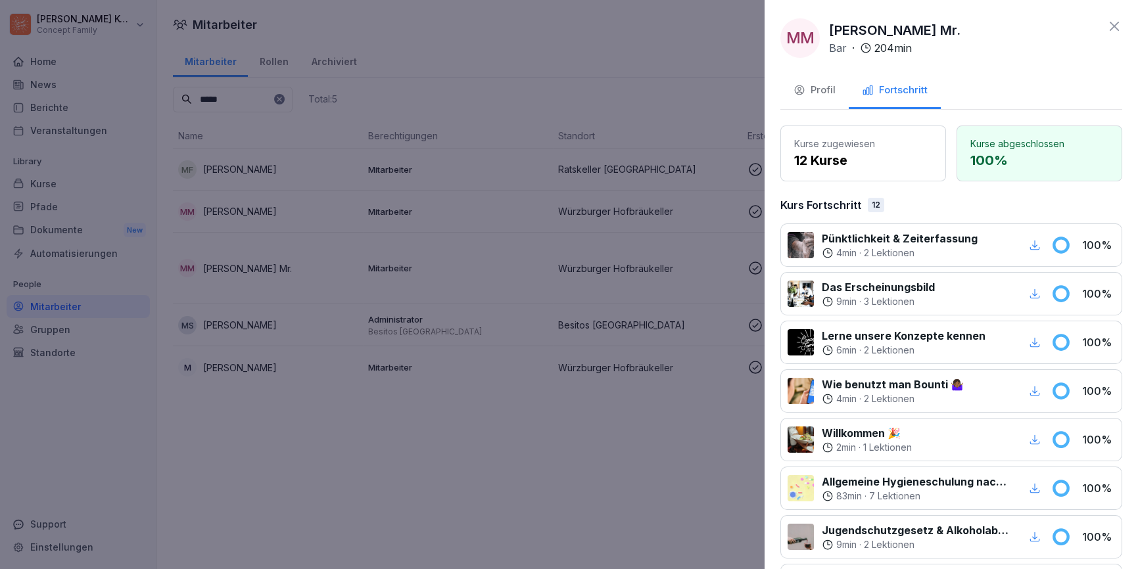
click at [826, 98] on button "Profil" at bounding box center [814, 91] width 68 height 35
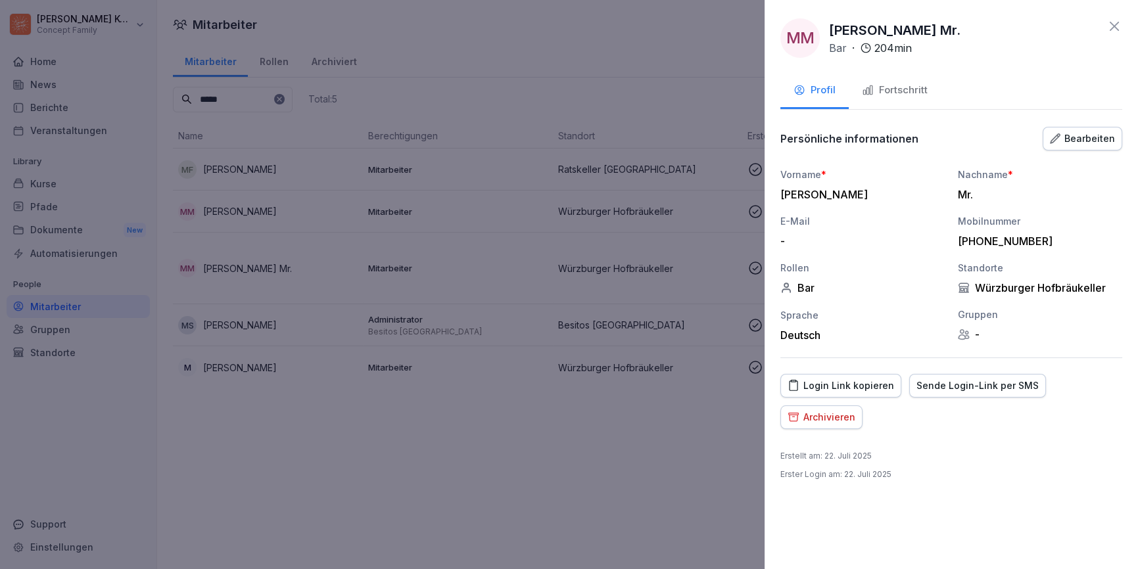
click at [1106, 26] on icon at bounding box center [1114, 26] width 16 height 16
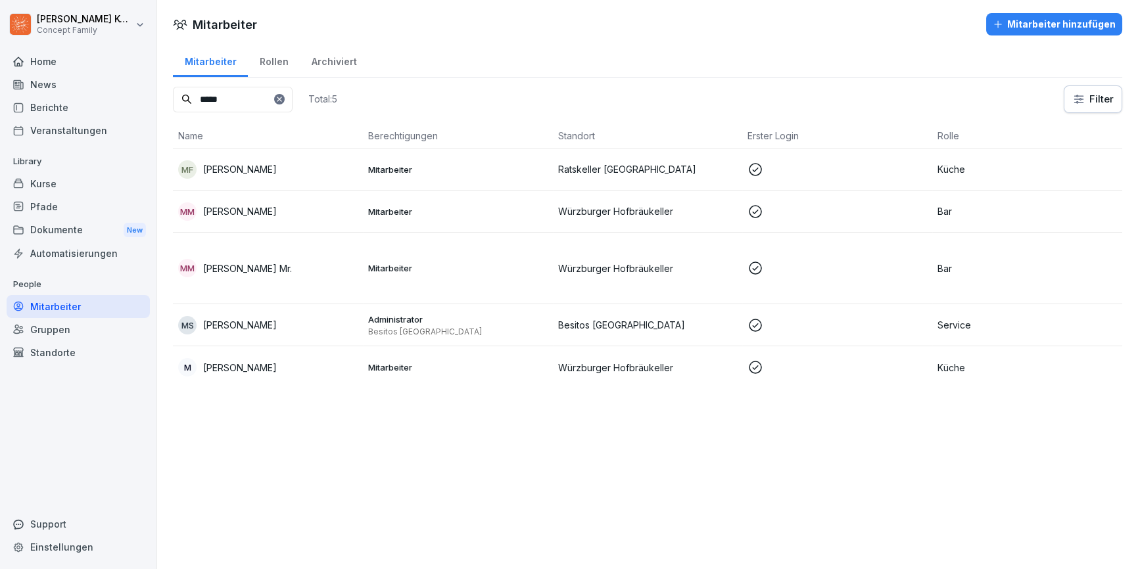
click at [319, 268] on div "MM Matthias Mr." at bounding box center [267, 268] width 179 height 18
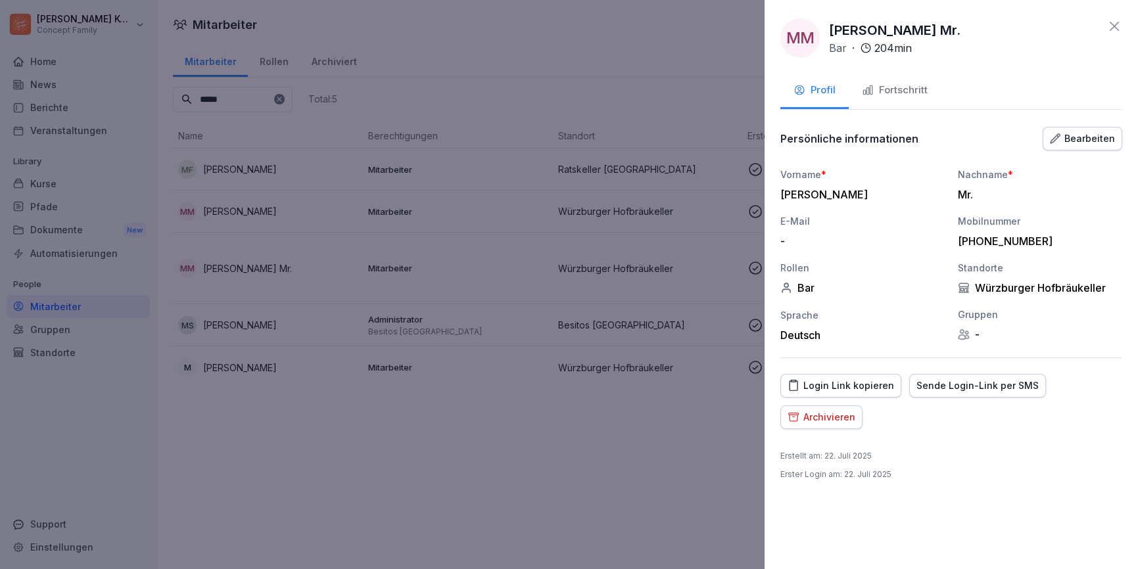
click at [920, 103] on button "Fortschritt" at bounding box center [895, 91] width 92 height 35
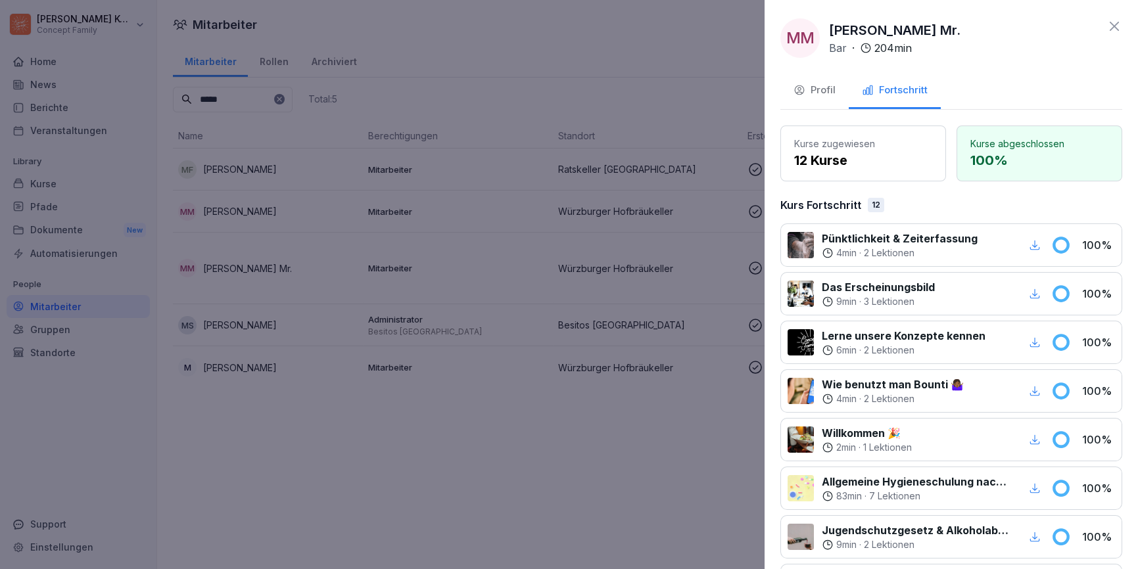
click at [828, 92] on div "Profil" at bounding box center [814, 90] width 42 height 15
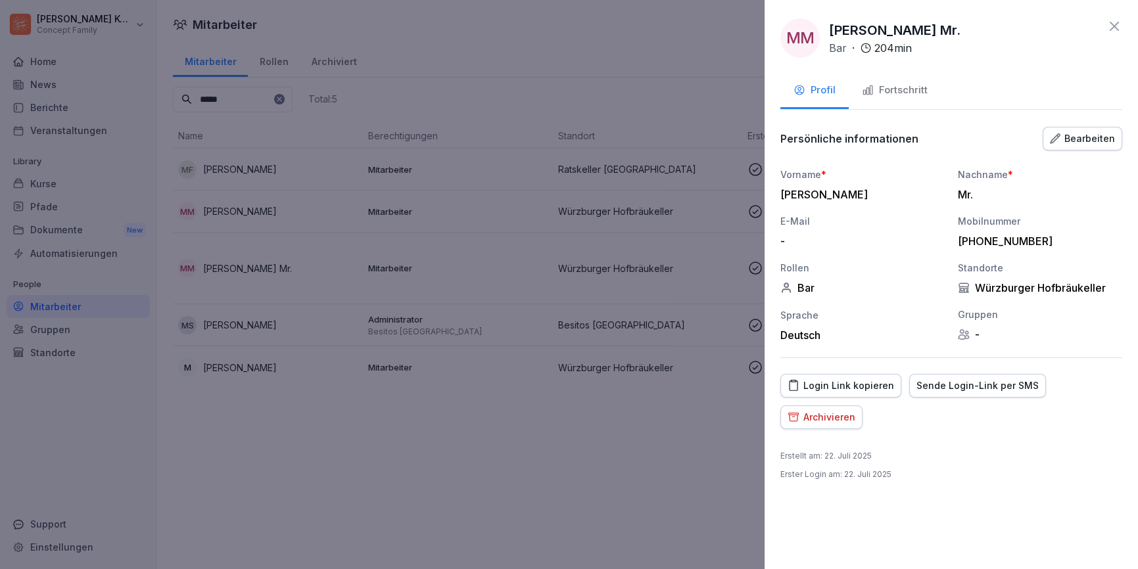
click at [836, 392] on div "Login Link kopieren" at bounding box center [841, 386] width 106 height 14
click at [950, 389] on div "Sende Login-Link per SMS" at bounding box center [977, 386] width 122 height 14
click at [902, 88] on div "Fortschritt" at bounding box center [895, 90] width 66 height 15
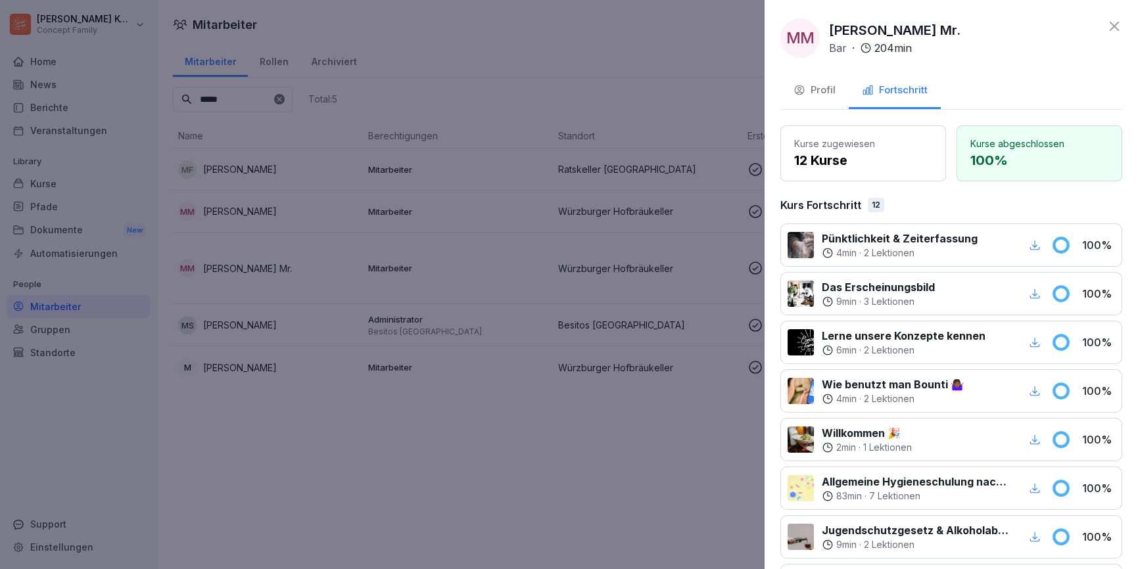
click at [813, 98] on button "Profil" at bounding box center [814, 91] width 68 height 35
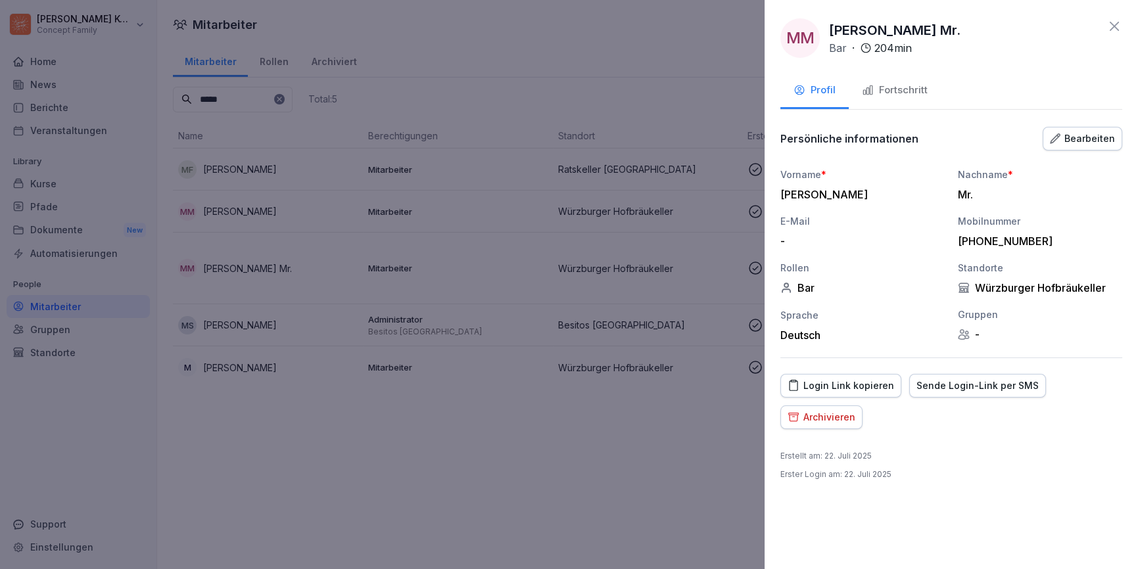
click at [897, 105] on button "Fortschritt" at bounding box center [895, 91] width 92 height 35
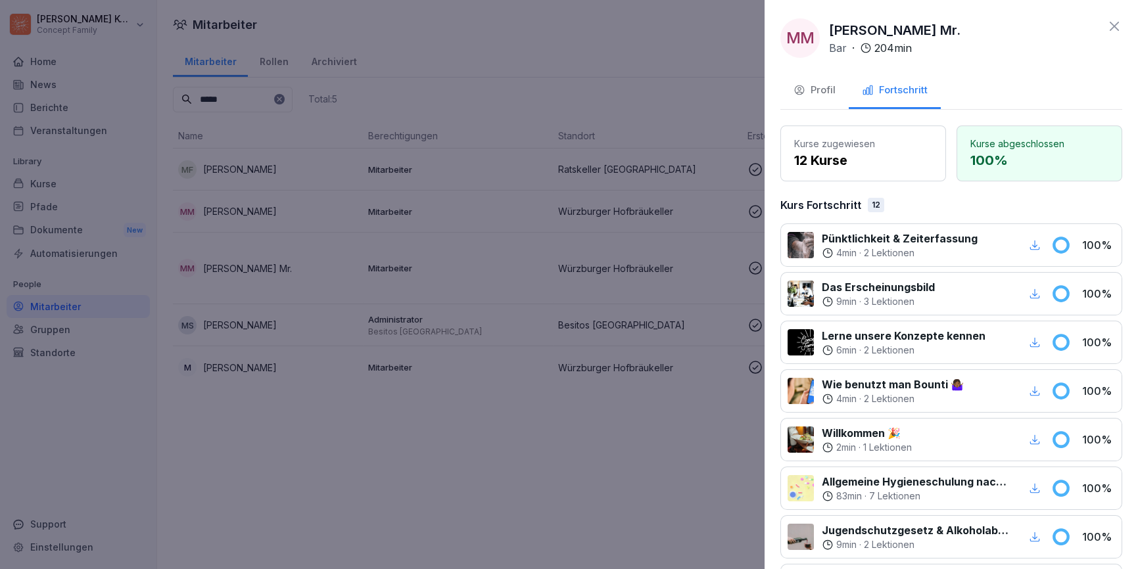
click at [1109, 28] on icon at bounding box center [1114, 26] width 16 height 16
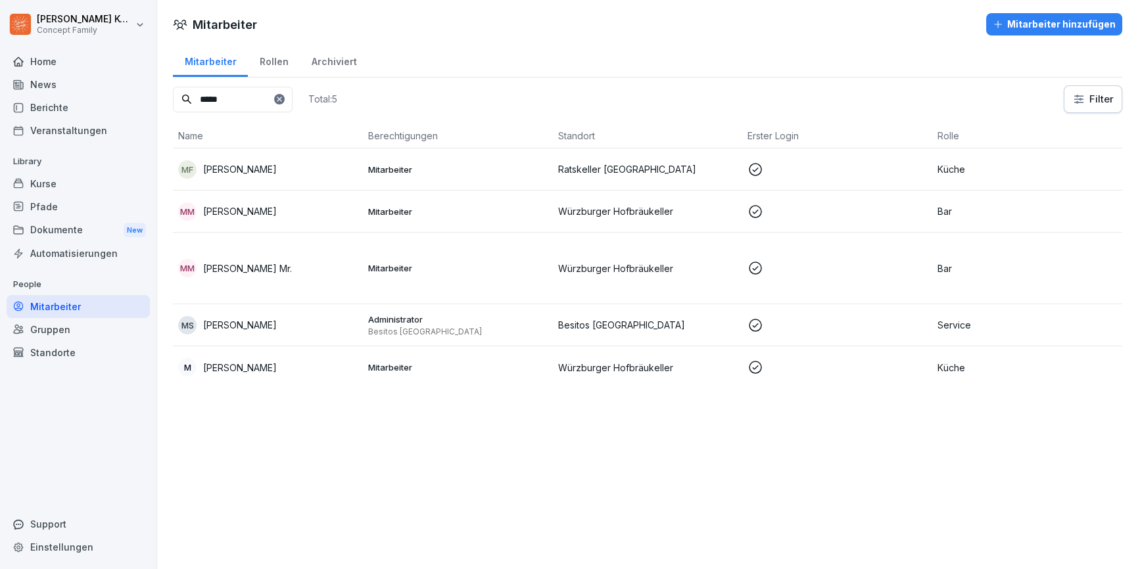
click at [264, 279] on td "MM Matthias Mr." at bounding box center [268, 269] width 190 height 72
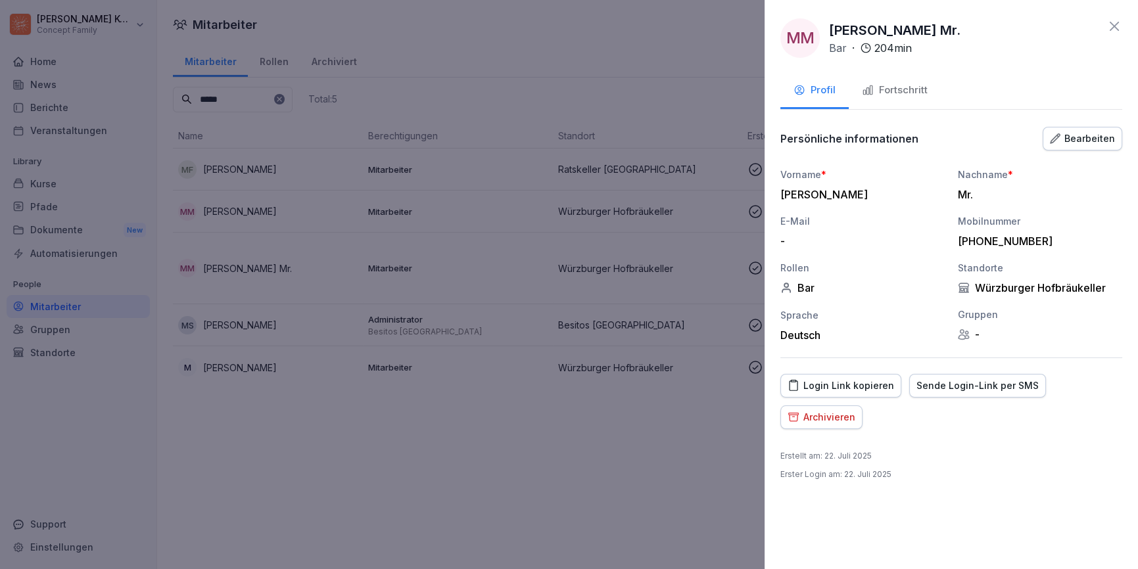
click at [932, 96] on button "Fortschritt" at bounding box center [895, 91] width 92 height 35
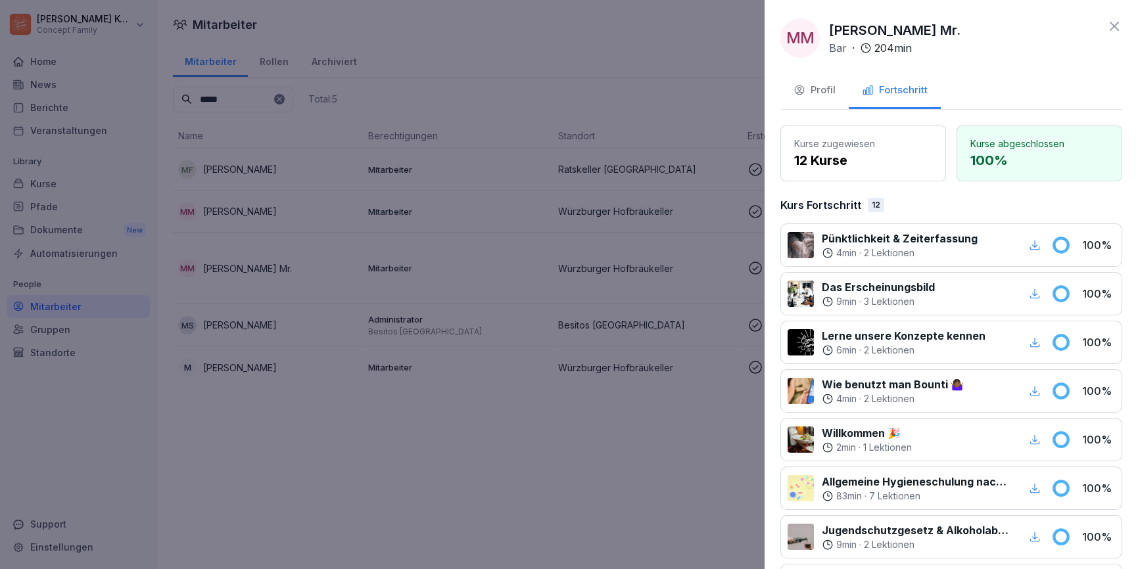
click at [1120, 28] on icon at bounding box center [1114, 26] width 16 height 16
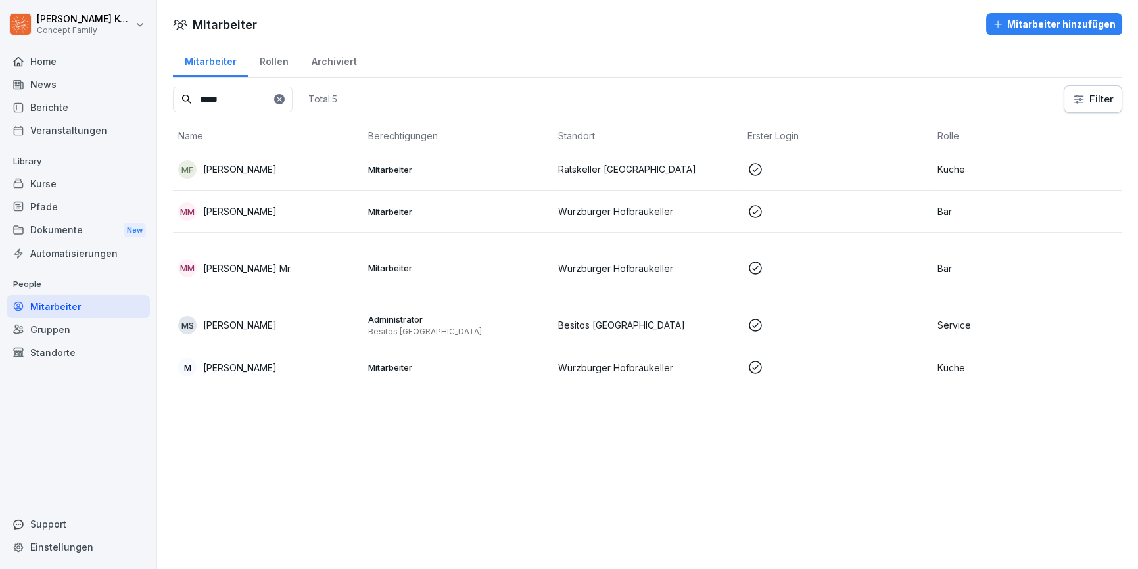
click at [376, 250] on td "Mitarbeiter" at bounding box center [458, 269] width 190 height 72
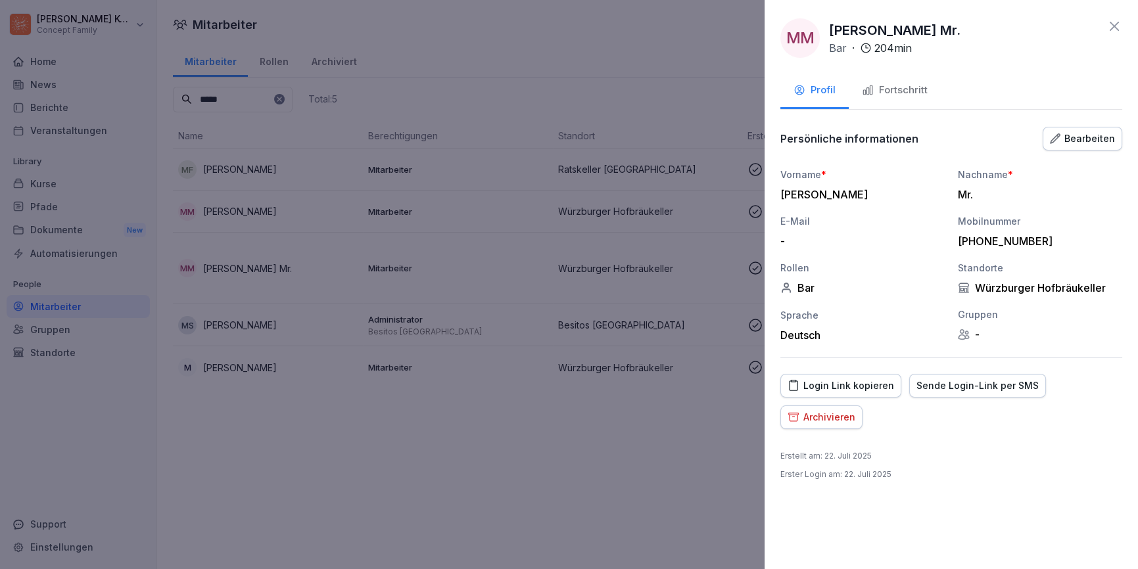
click at [928, 95] on button "Fortschritt" at bounding box center [895, 91] width 92 height 35
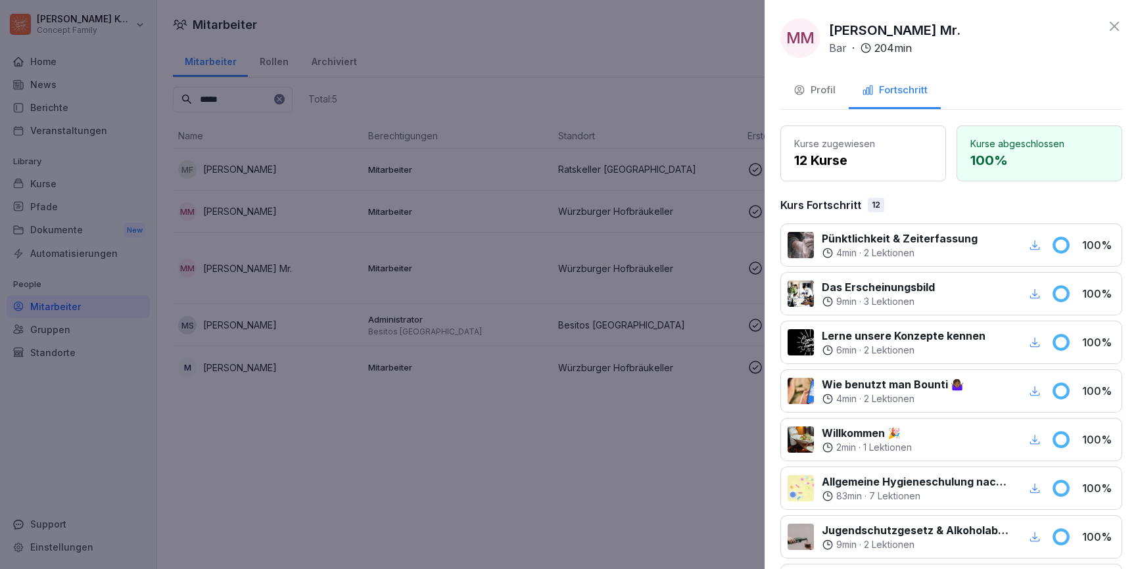
click at [1117, 22] on icon at bounding box center [1114, 26] width 16 height 16
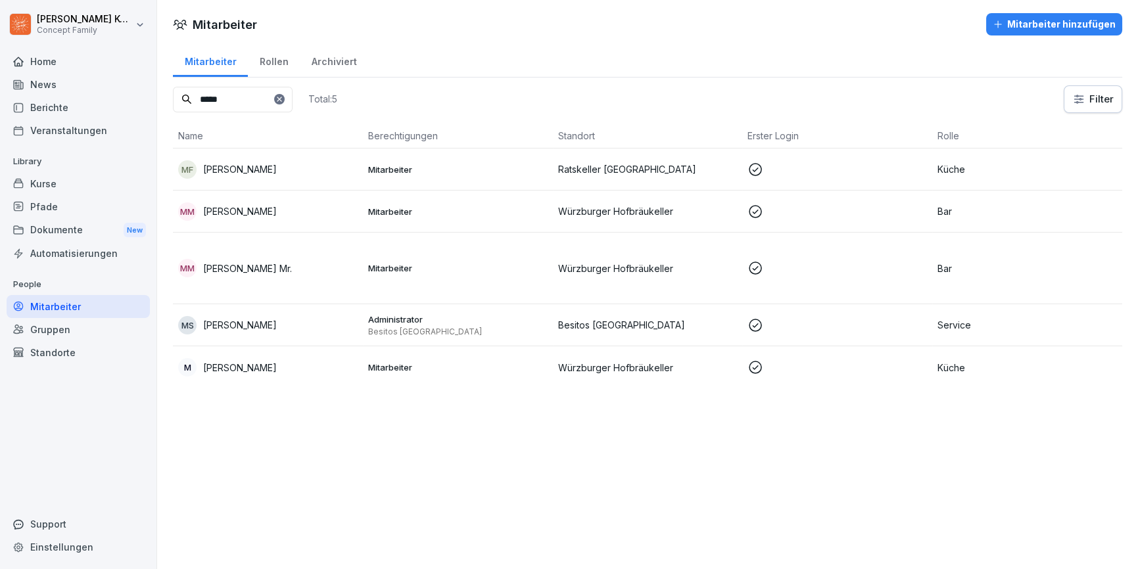
click at [372, 214] on p "Mitarbeiter" at bounding box center [457, 212] width 179 height 12
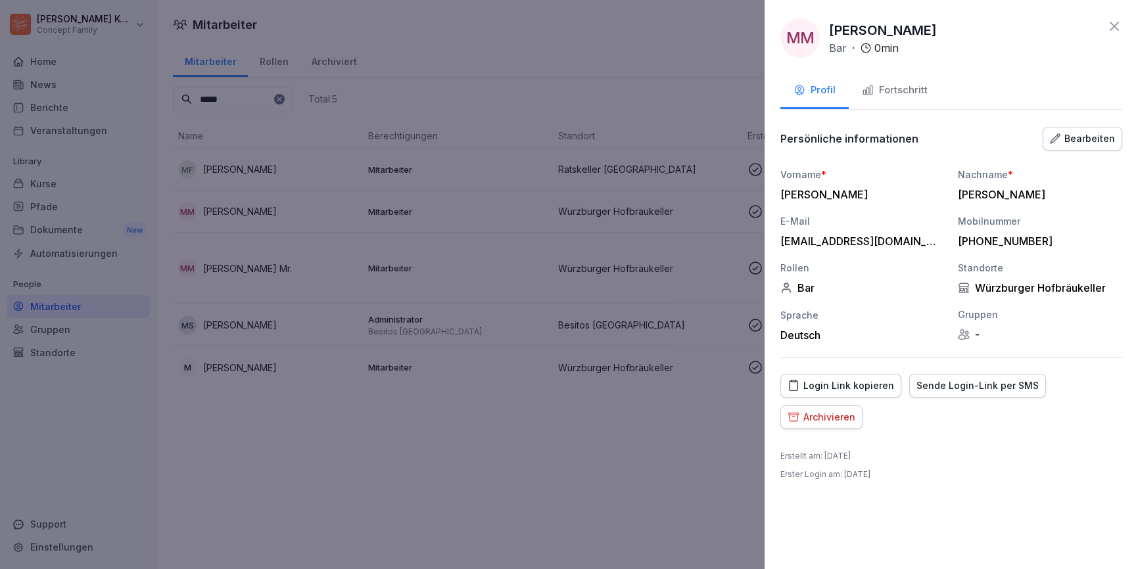
click at [893, 92] on div "Fortschritt" at bounding box center [895, 90] width 66 height 15
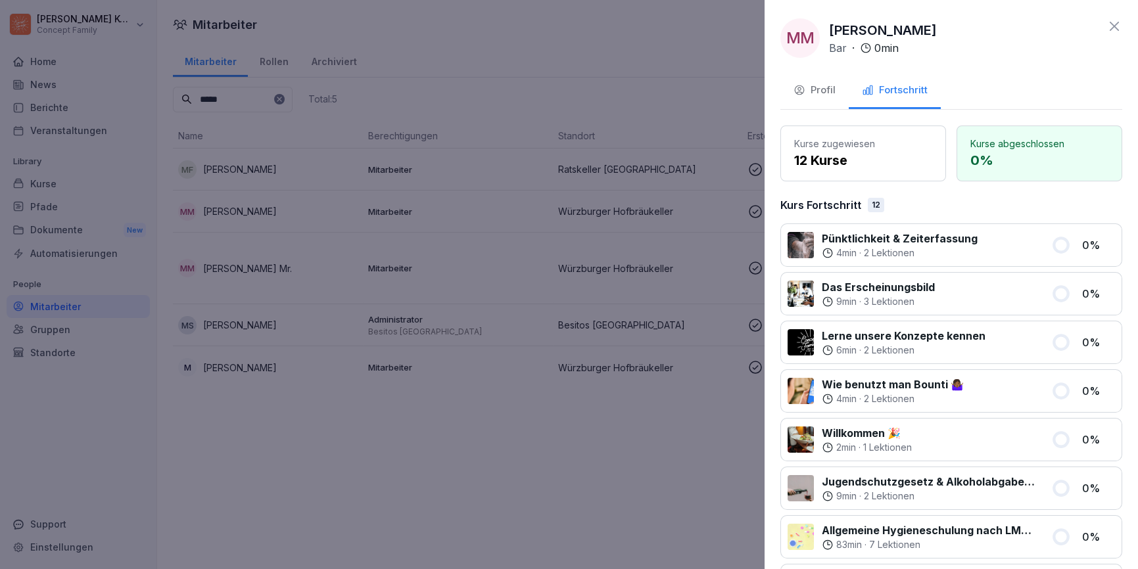
click at [1109, 28] on icon at bounding box center [1114, 26] width 16 height 16
